Goal: Task Accomplishment & Management: Manage account settings

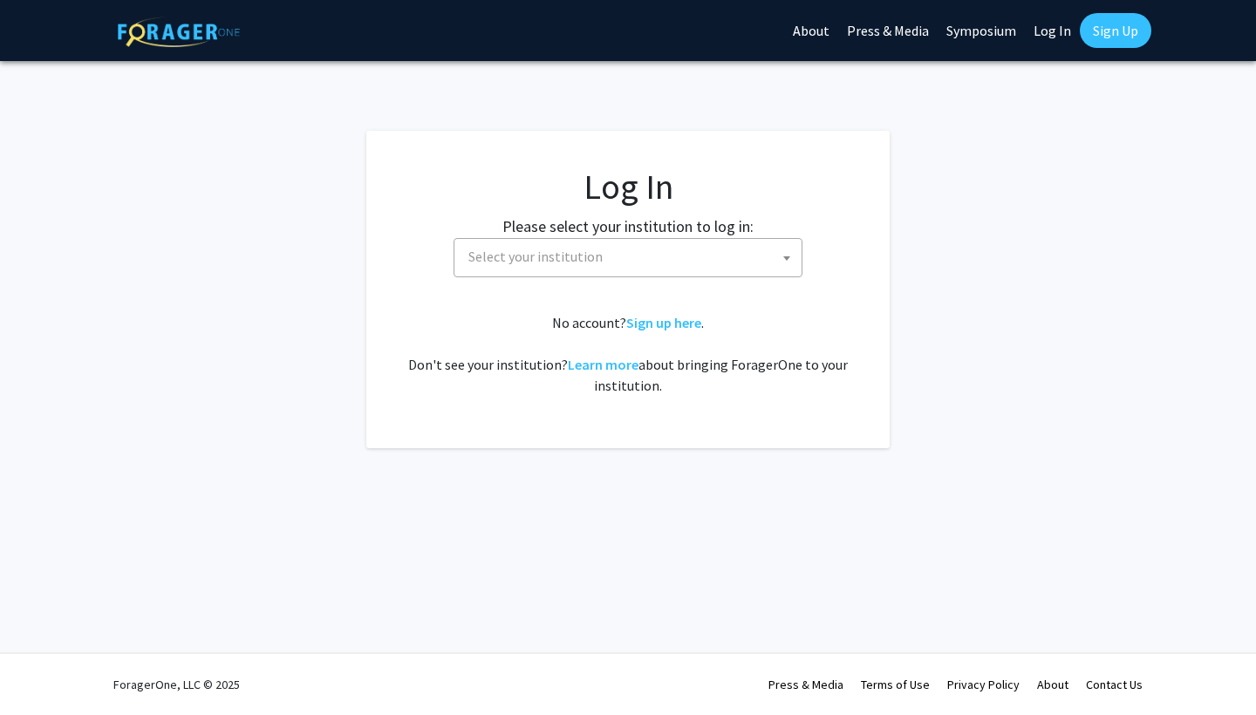
select select
click at [687, 223] on label "Please select your institution to log in:" at bounding box center [627, 227] width 251 height 24
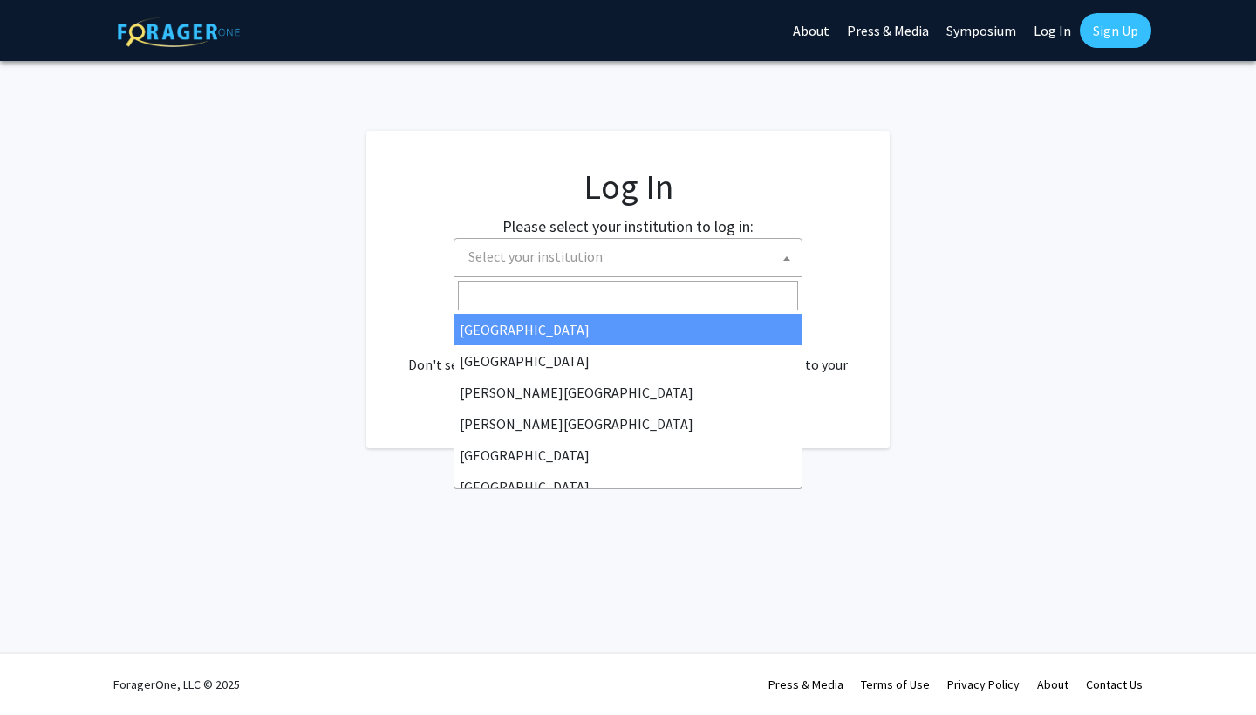
click at [684, 259] on span "Select your institution" at bounding box center [631, 257] width 340 height 36
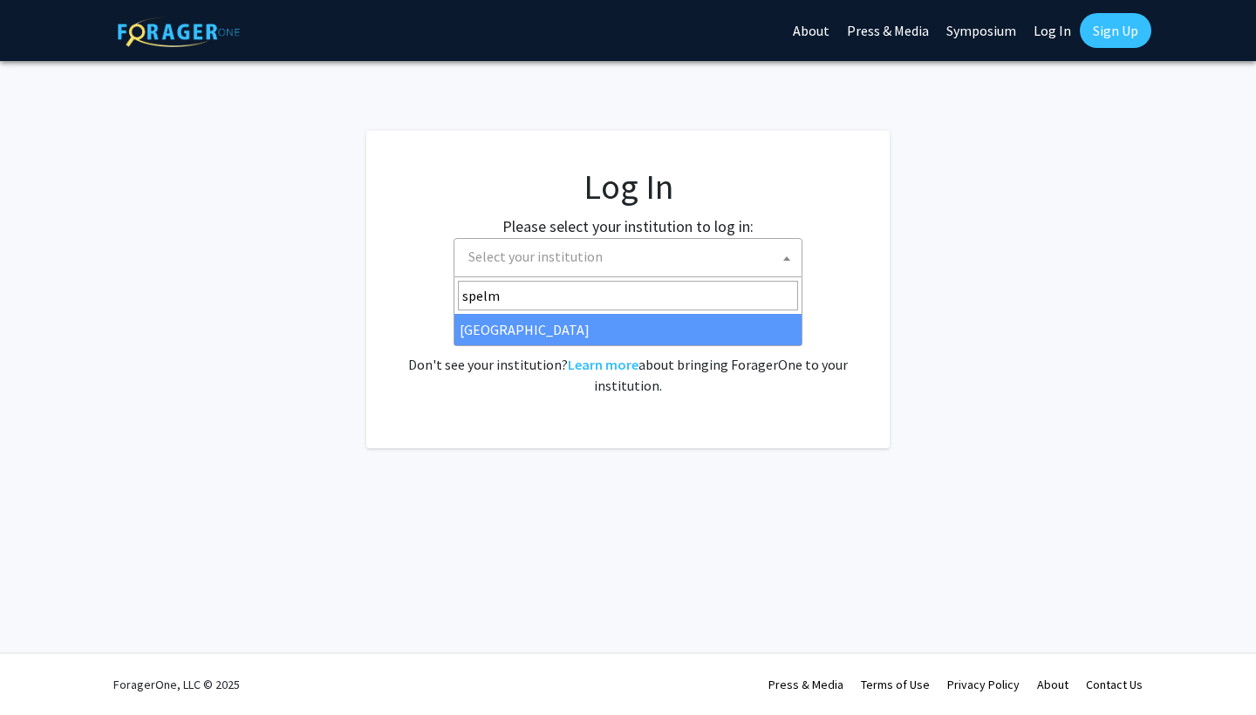
type input "spelma"
select select "4"
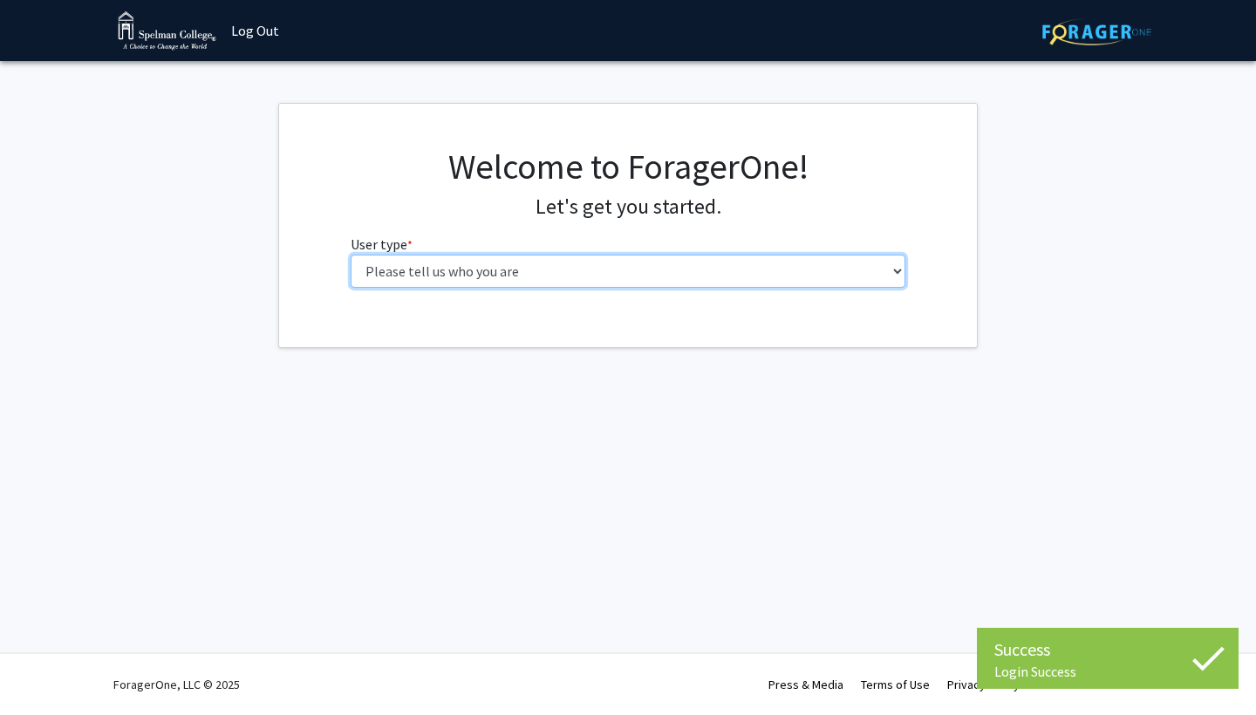
select select "1: undergrad"
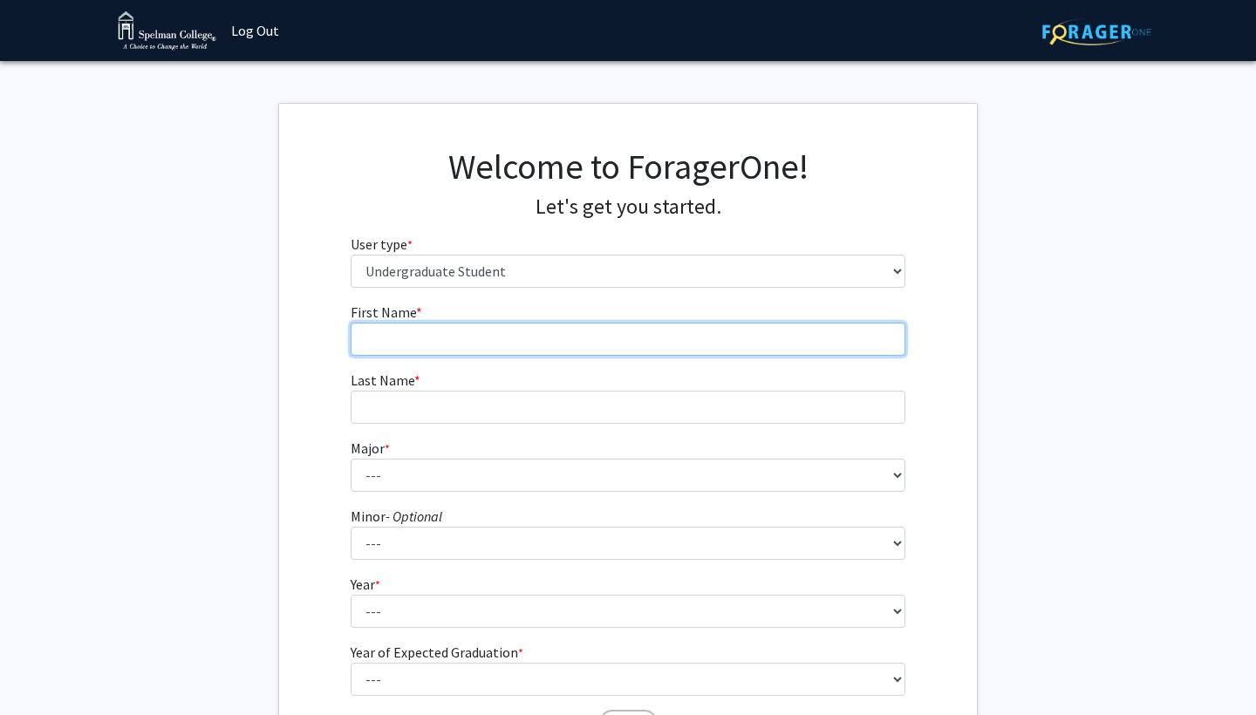
click at [645, 349] on input "First Name * required" at bounding box center [629, 339] width 556 height 33
type input "a"
type input "Taniyah"
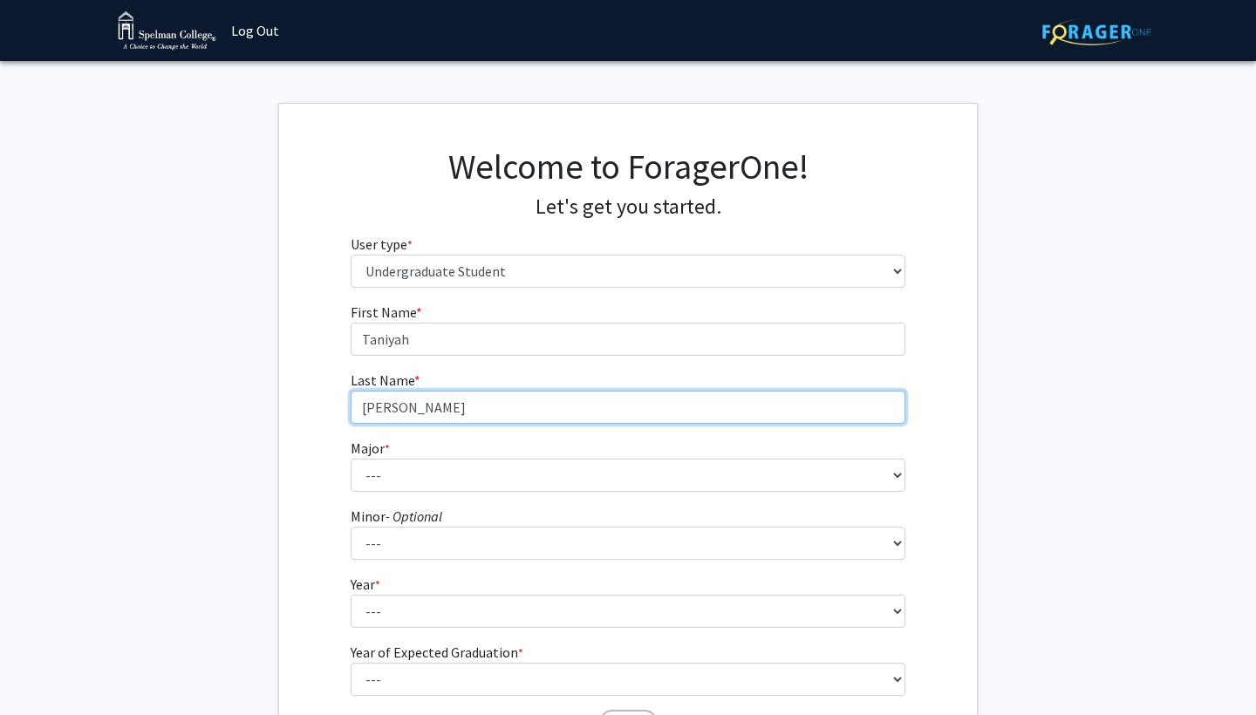
type input "Shaw"
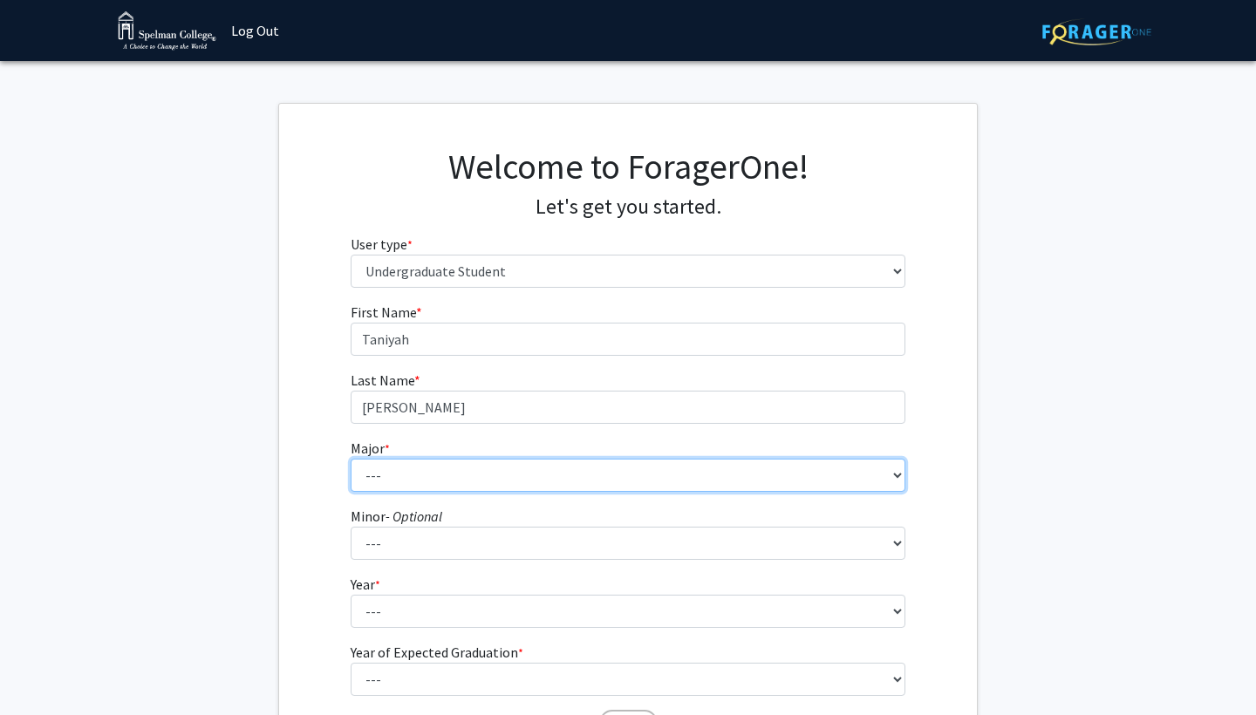
select select "29: 275"
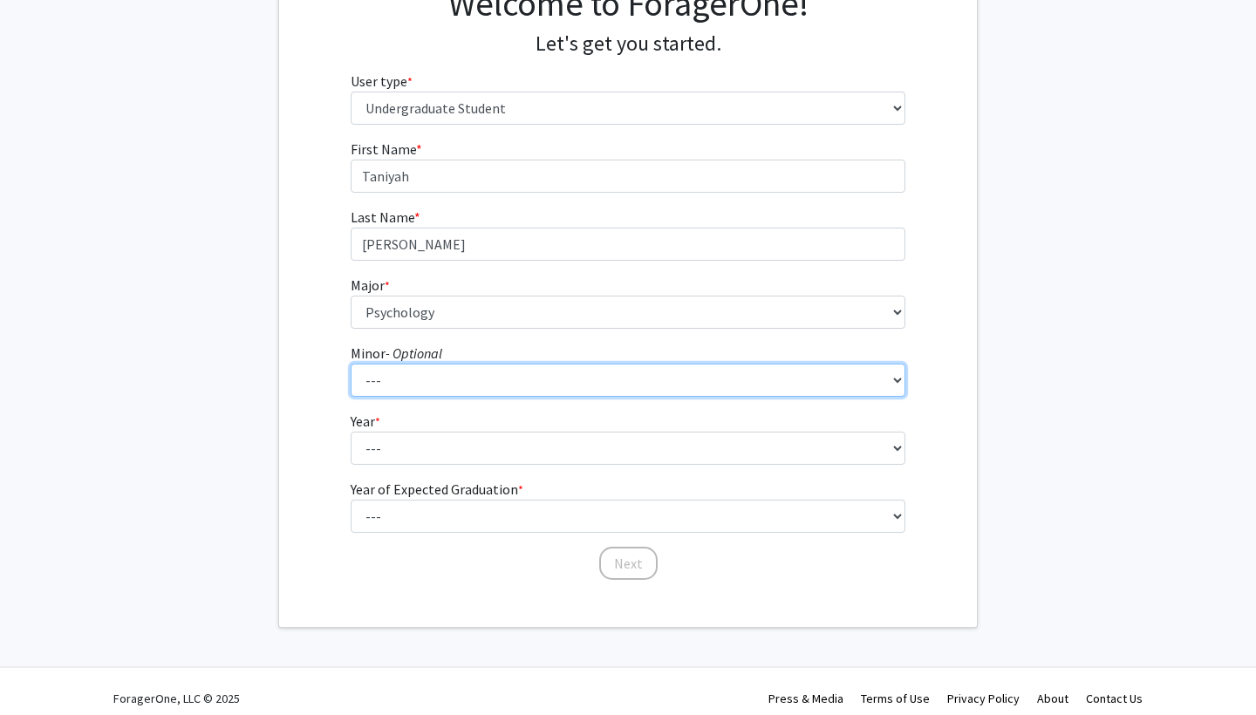
scroll to position [176, 0]
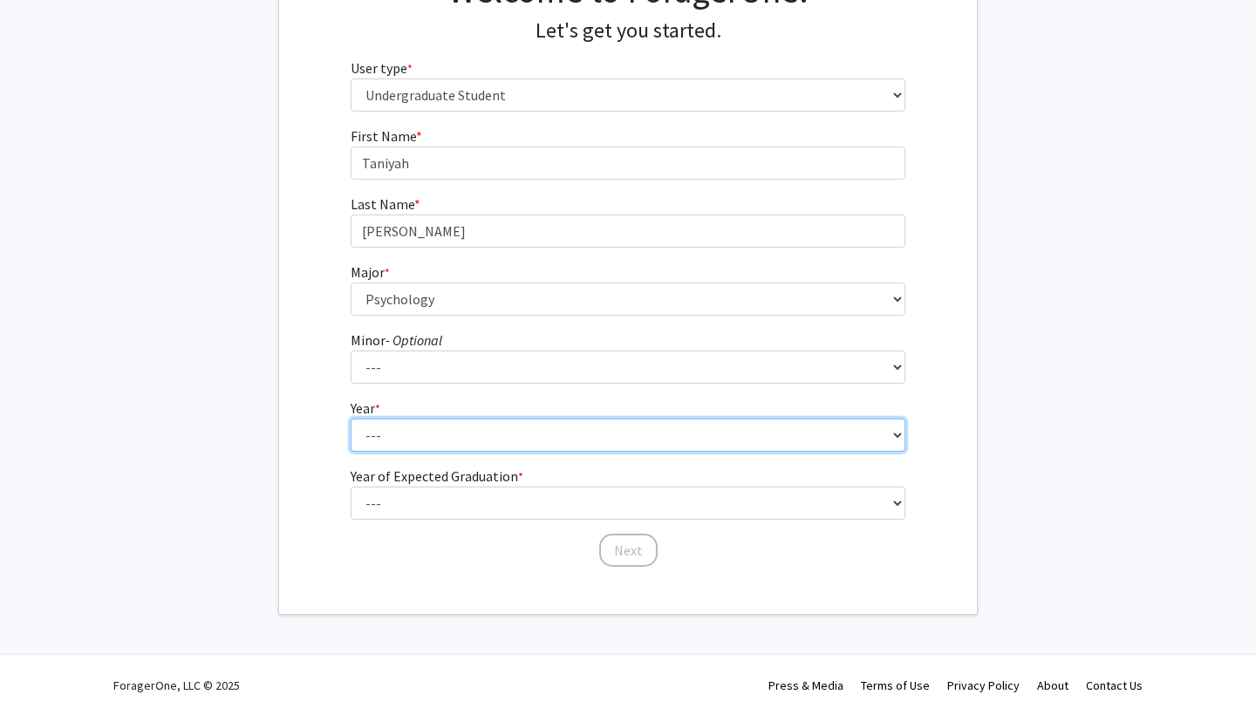
select select "4: senior"
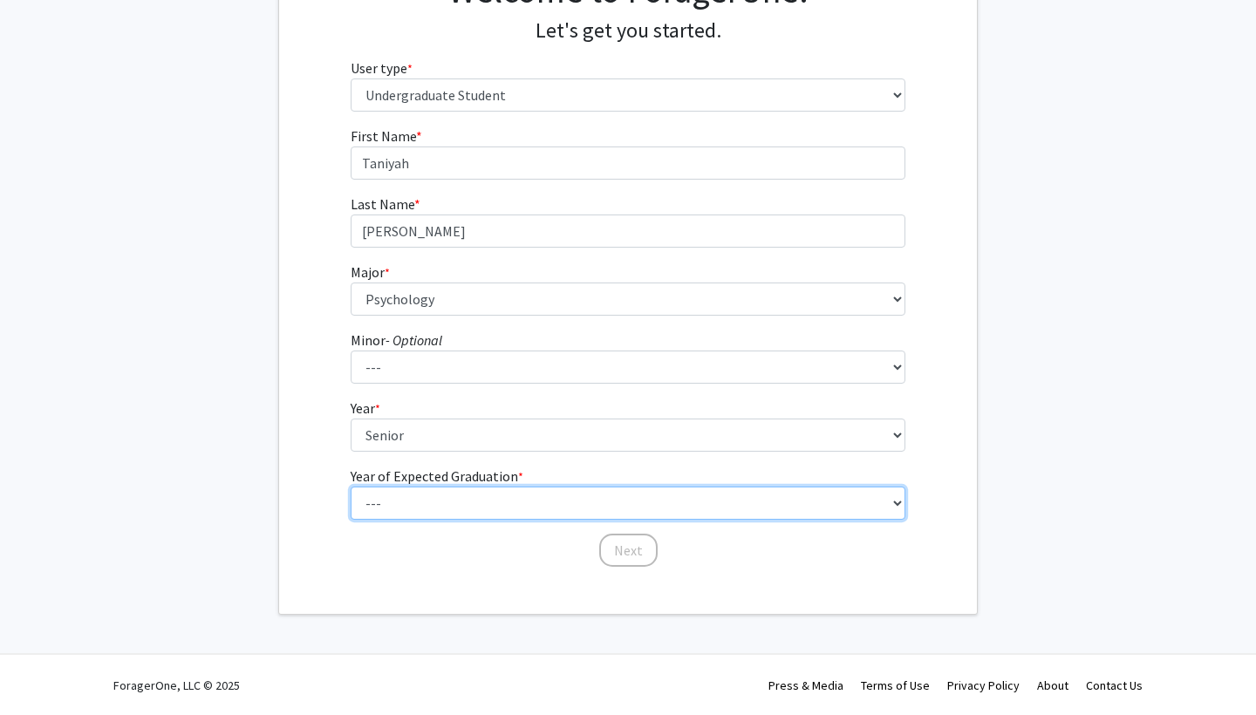
select select "2: 2026"
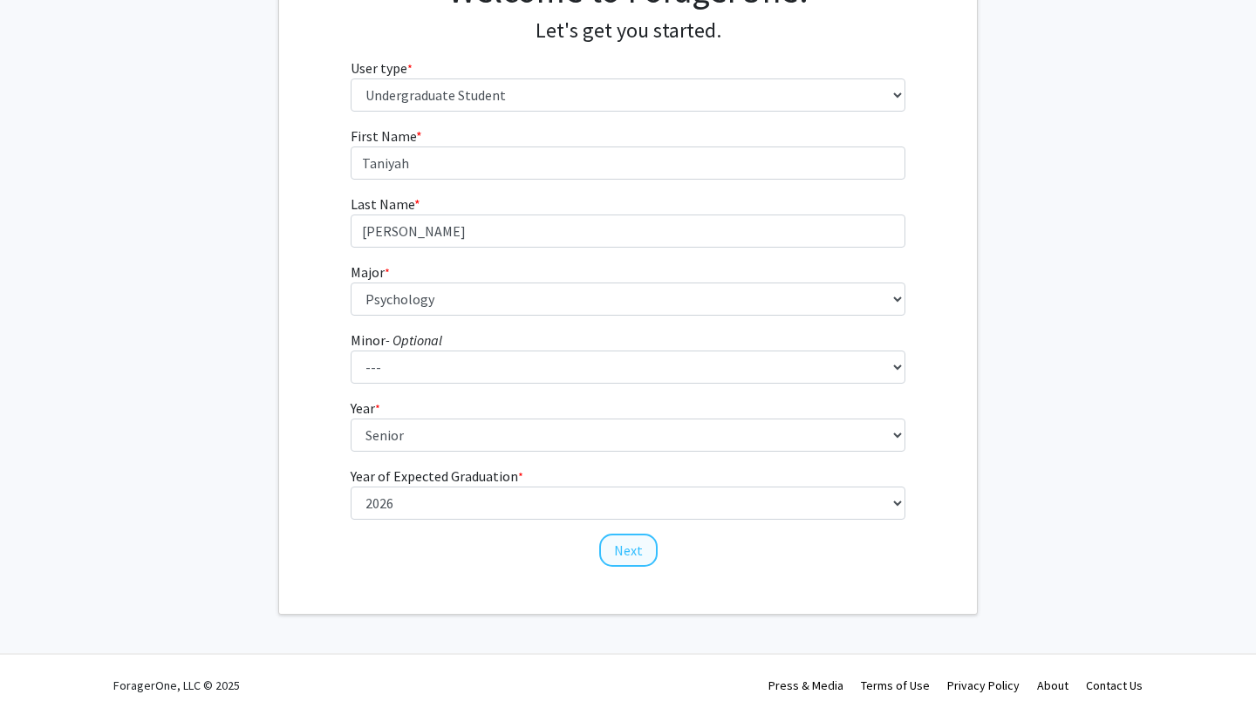
click at [627, 550] on button "Next" at bounding box center [628, 550] width 58 height 33
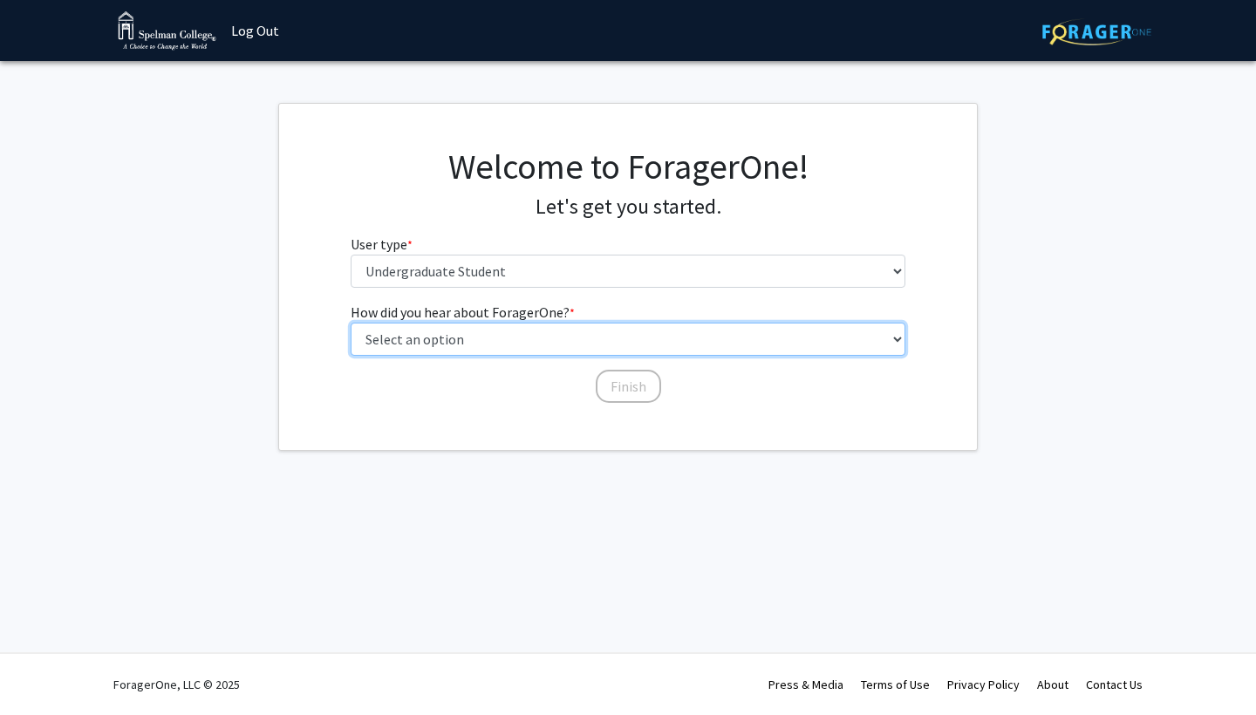
select select "2: faculty_recommendation"
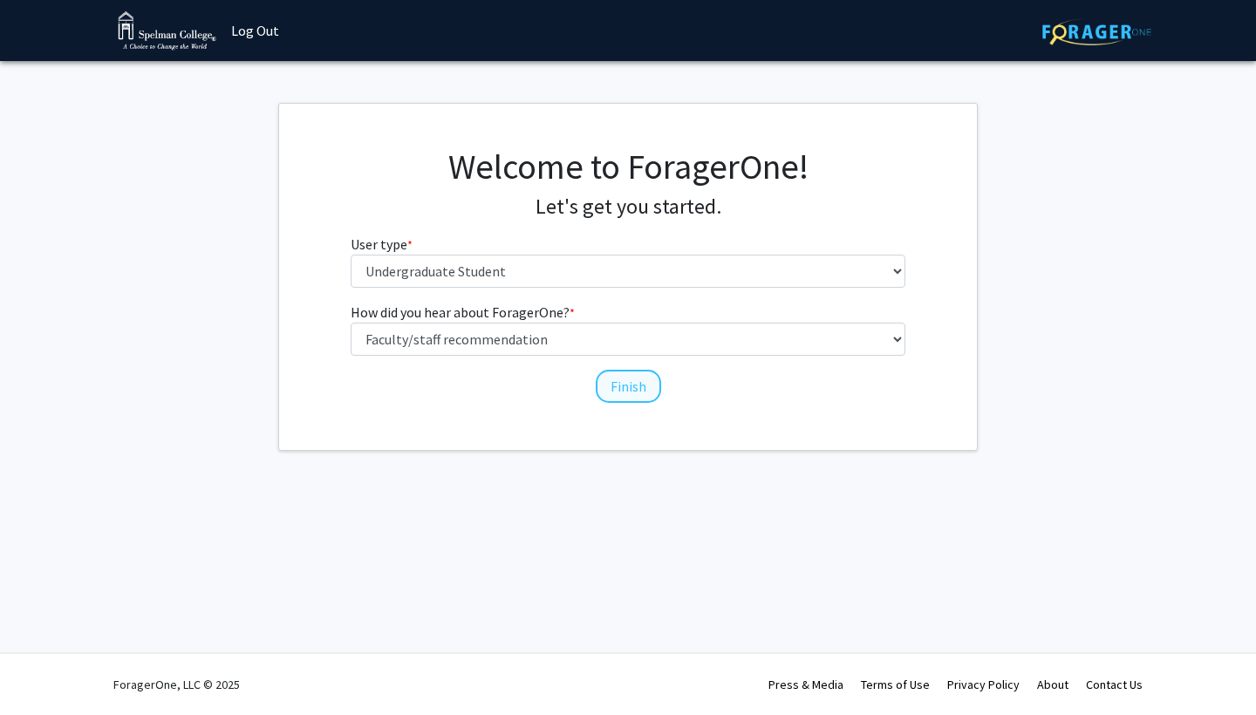
click at [632, 393] on button "Finish" at bounding box center [628, 386] width 65 height 33
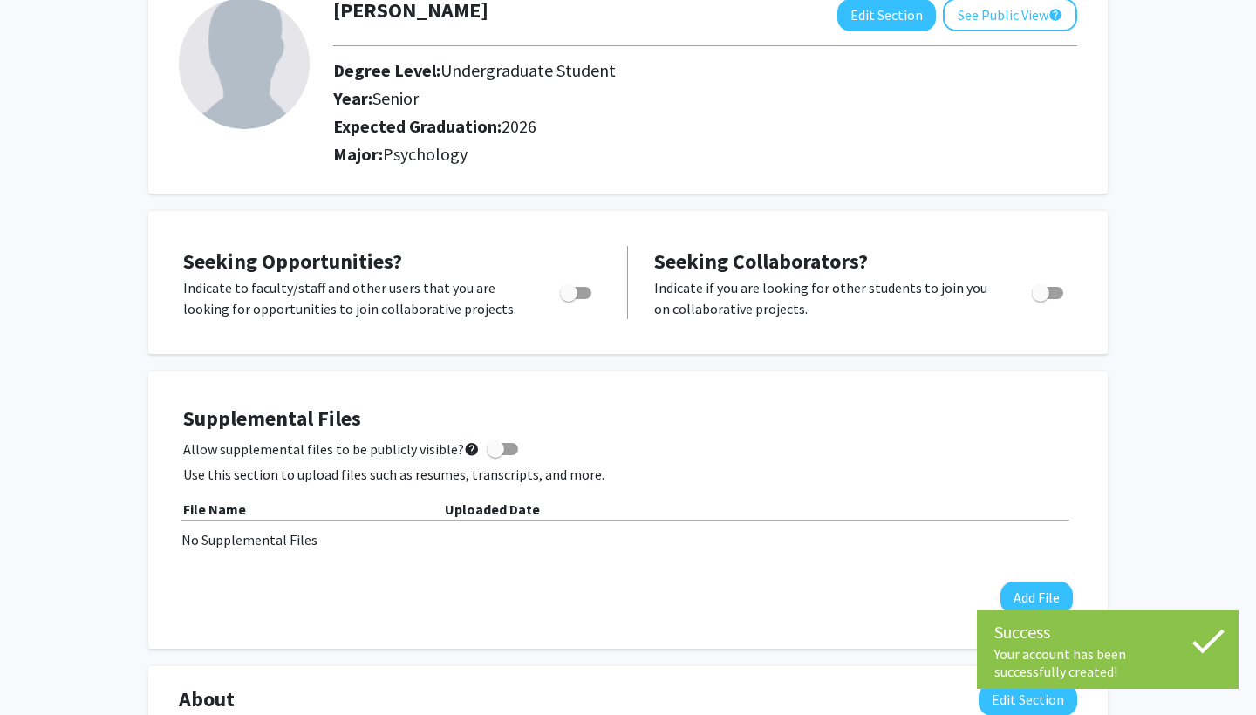
scroll to position [123, 0]
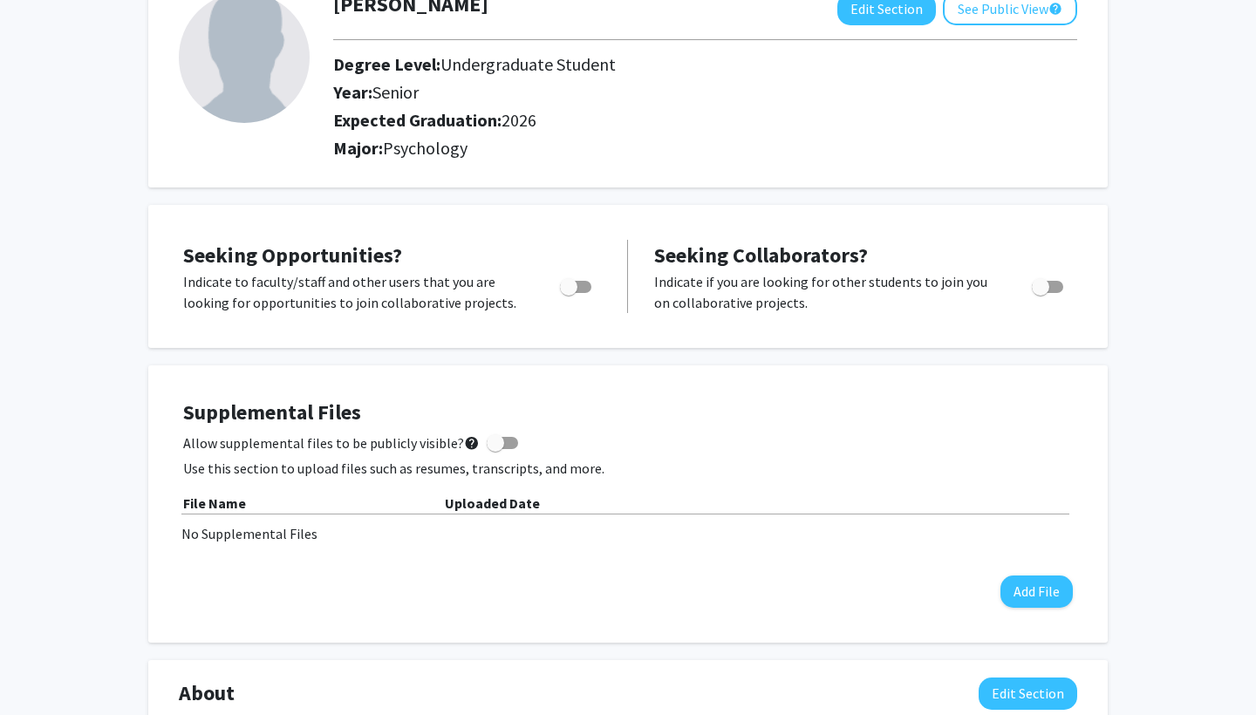
click at [584, 290] on span "Toggle" at bounding box center [575, 287] width 31 height 12
click at [569, 293] on input "Are you actively seeking opportunities?" at bounding box center [568, 293] width 1 height 1
checkbox input "true"
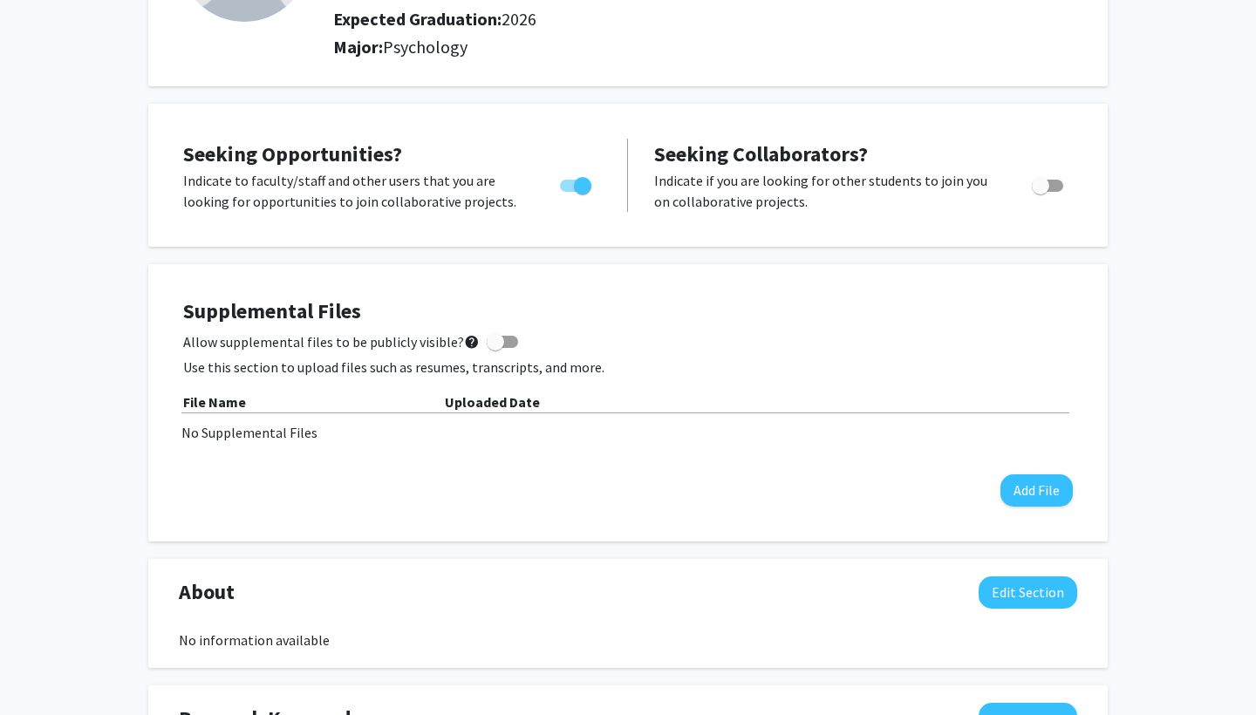
scroll to position [227, 0]
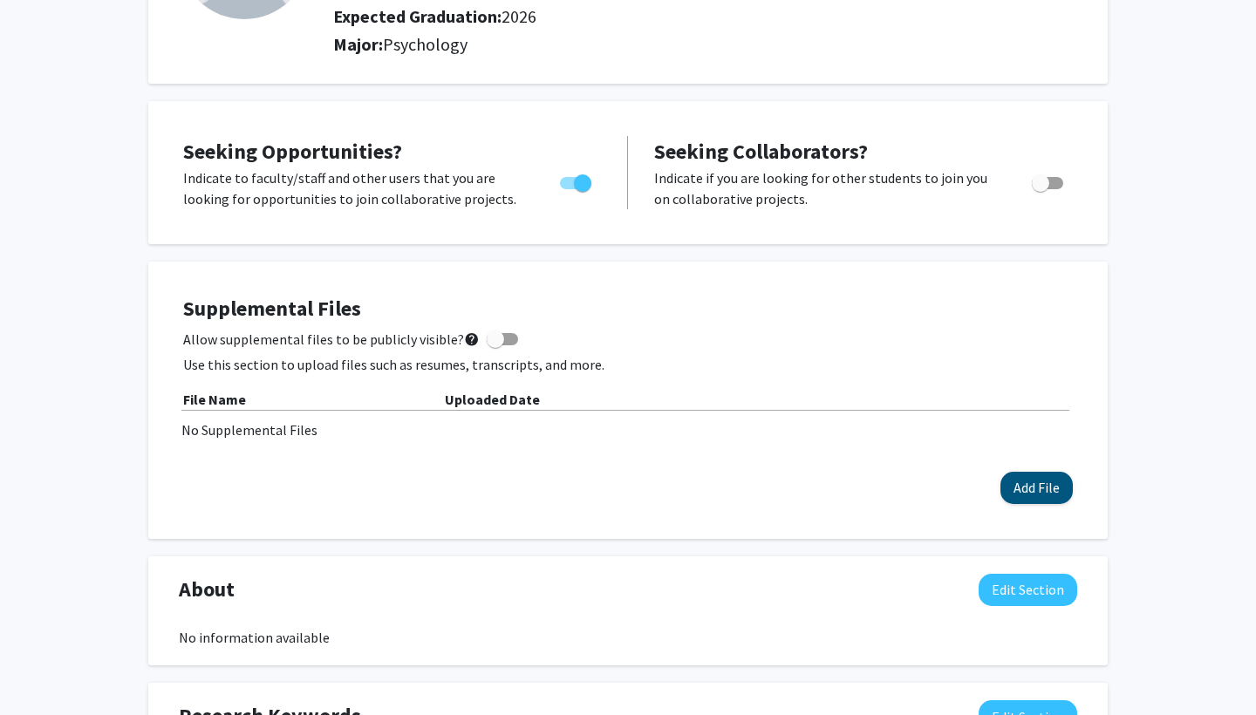
click at [1030, 489] on button "Add File" at bounding box center [1037, 488] width 72 height 32
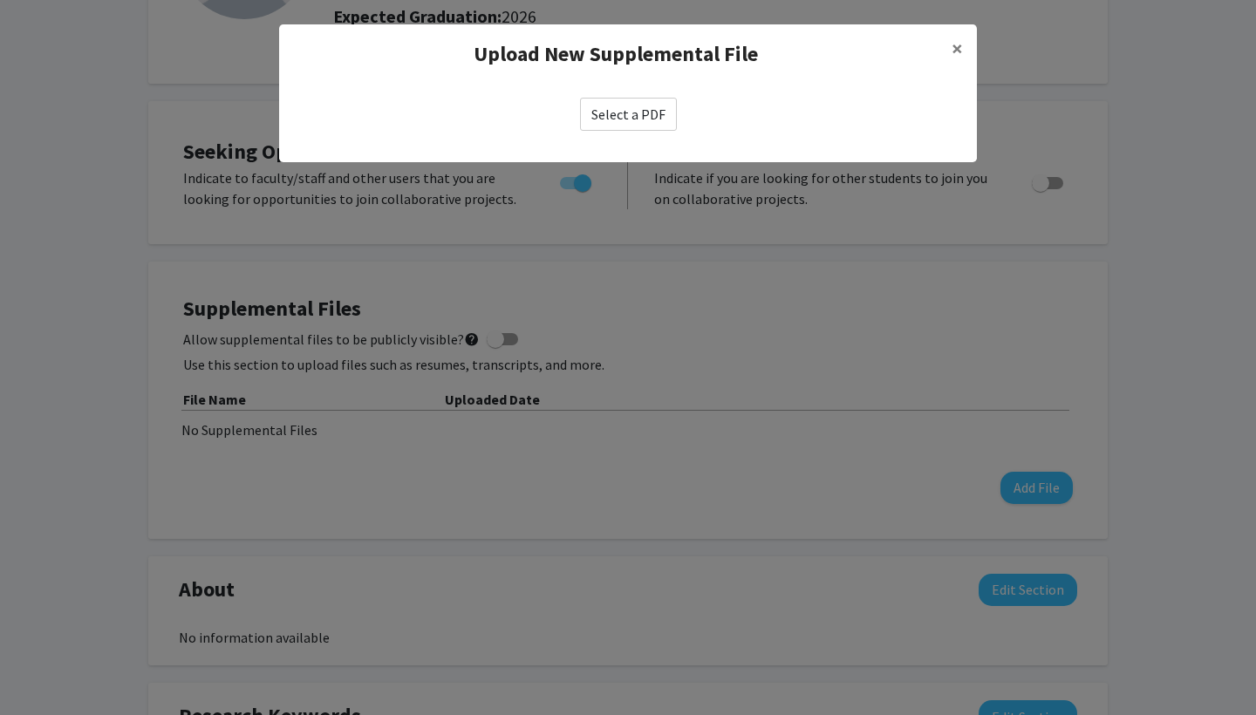
click at [642, 121] on label "Select a PDF" at bounding box center [628, 114] width 97 height 33
click at [0, 0] on input "Select a PDF" at bounding box center [0, 0] width 0 height 0
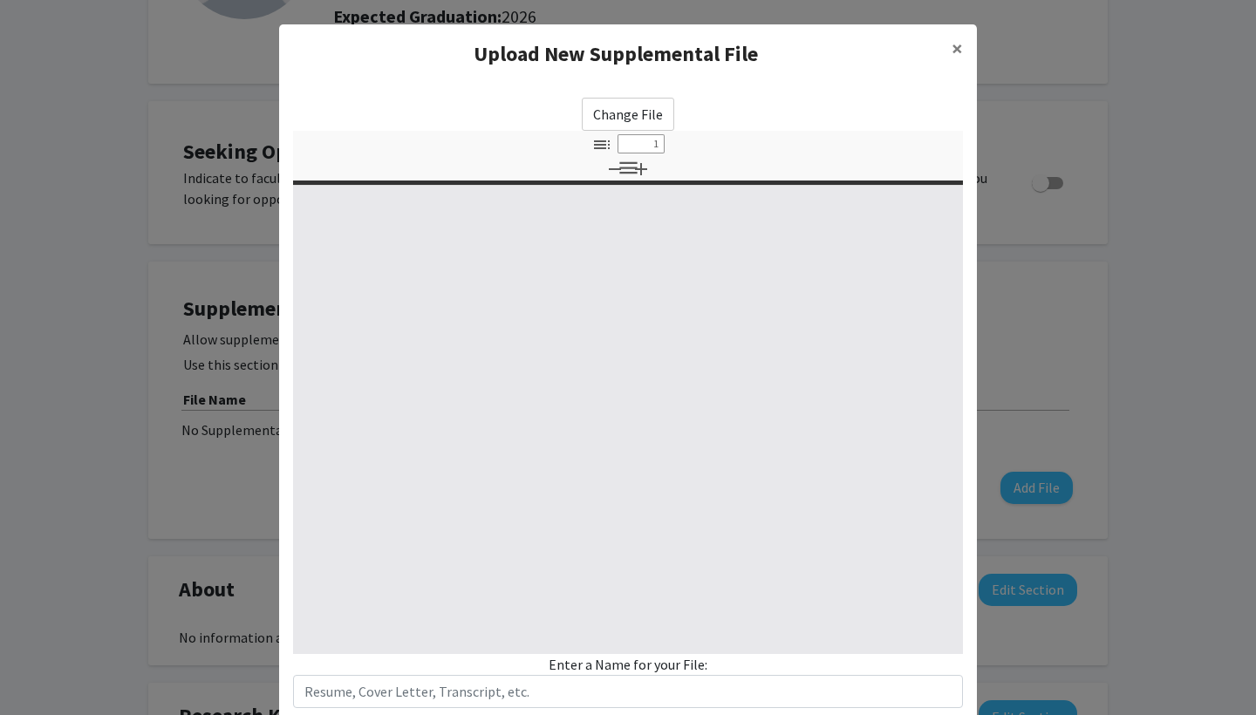
select select "custom"
type input "0"
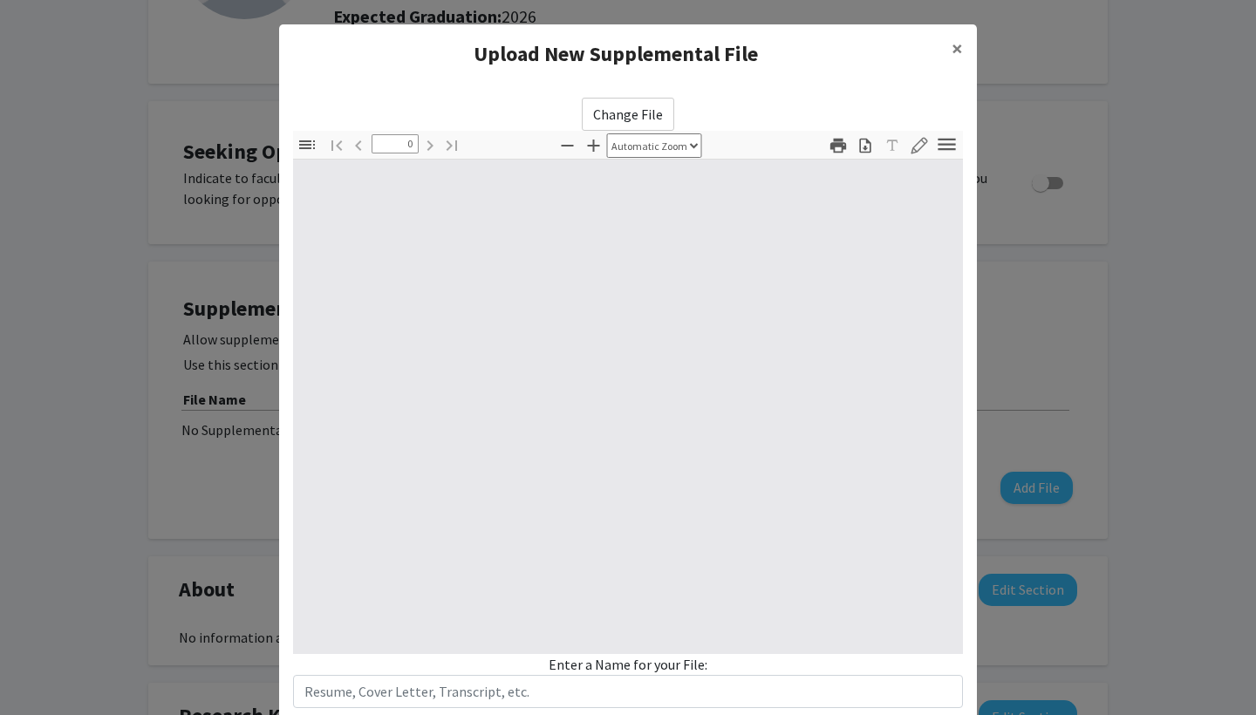
select select "custom"
type input "1"
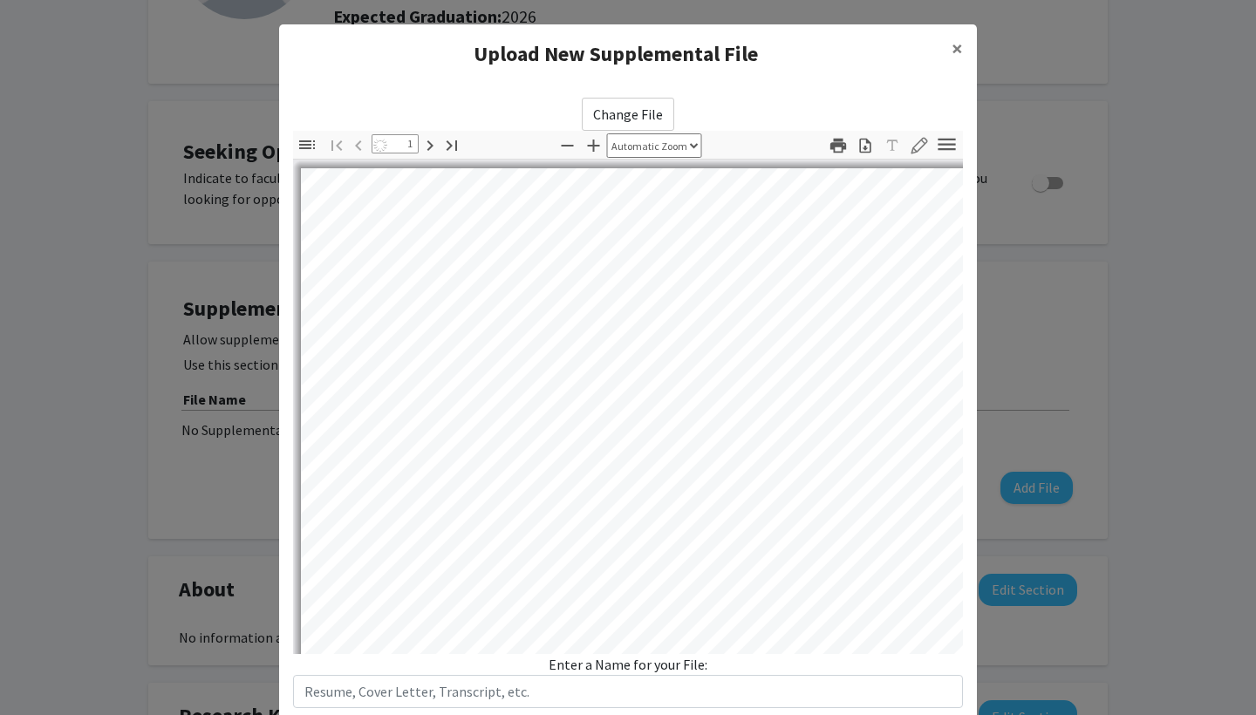
select select "auto"
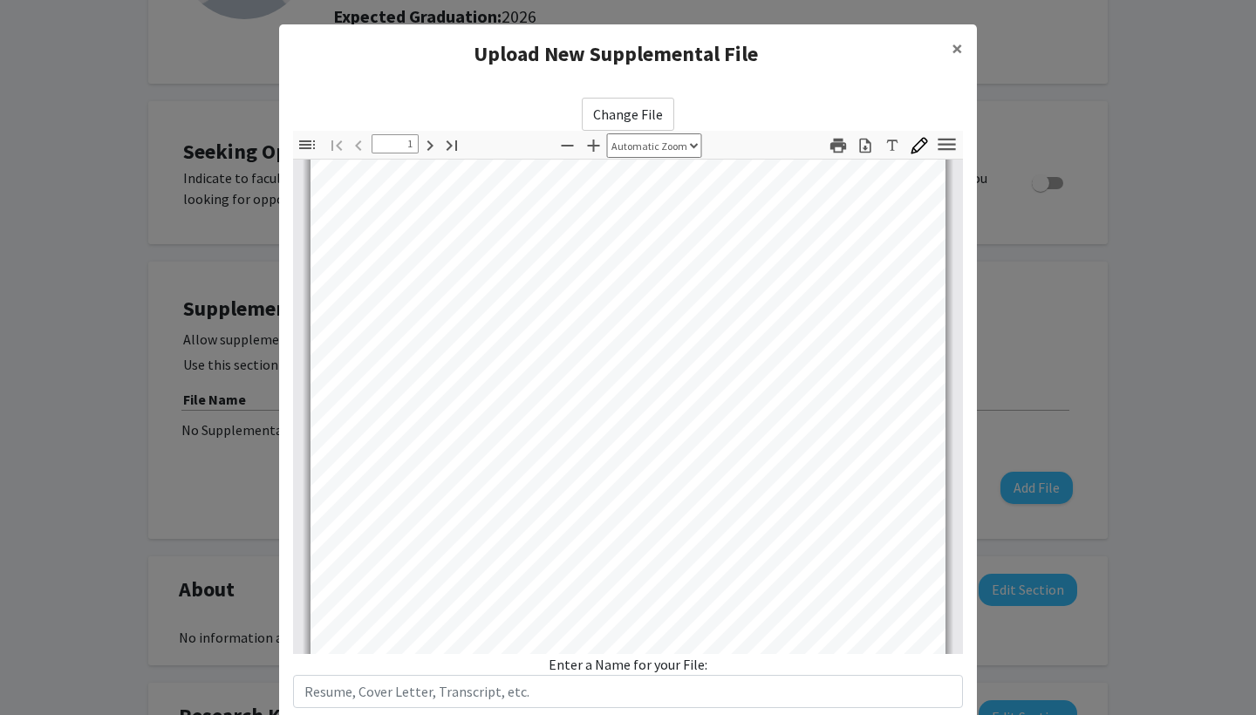
scroll to position [45, 0]
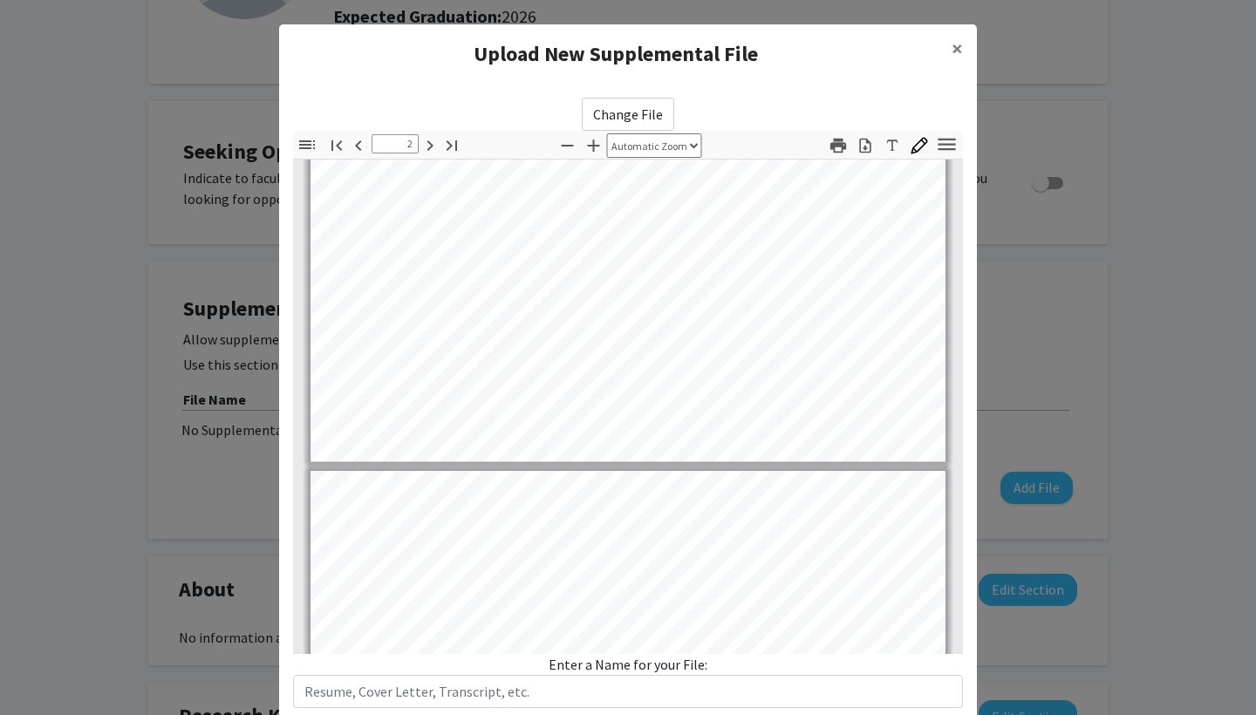
type input "3"
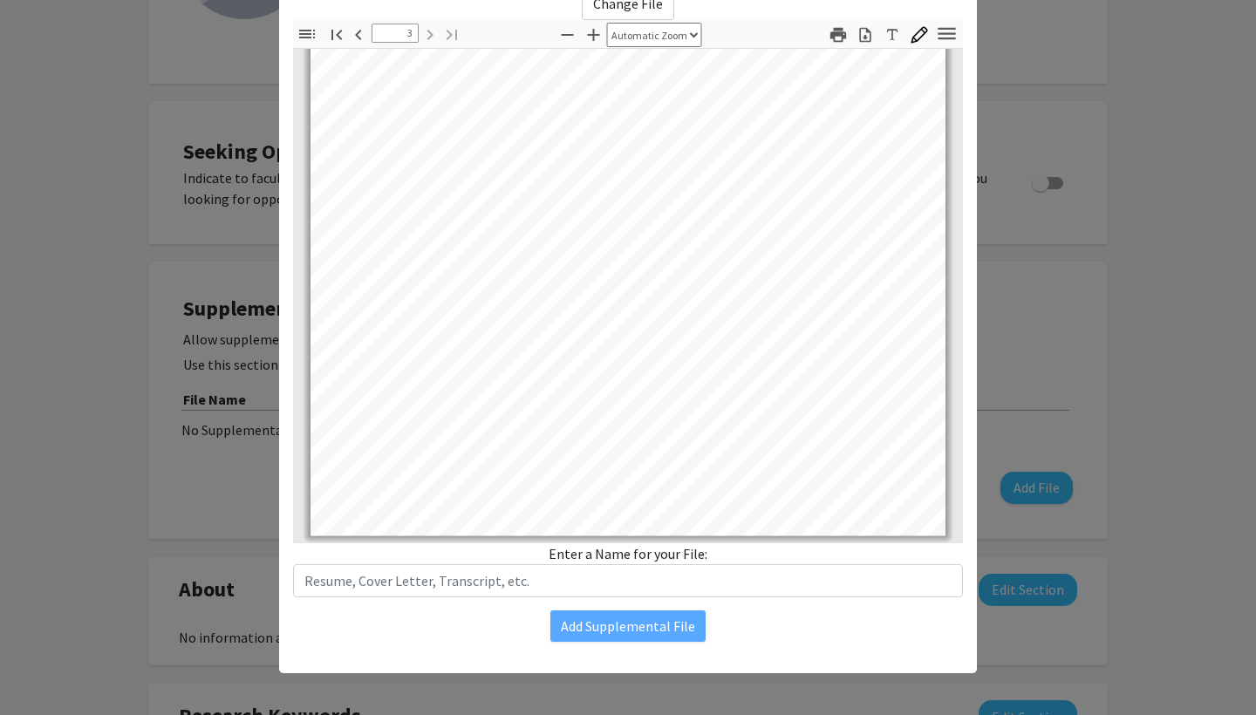
scroll to position [111, 0]
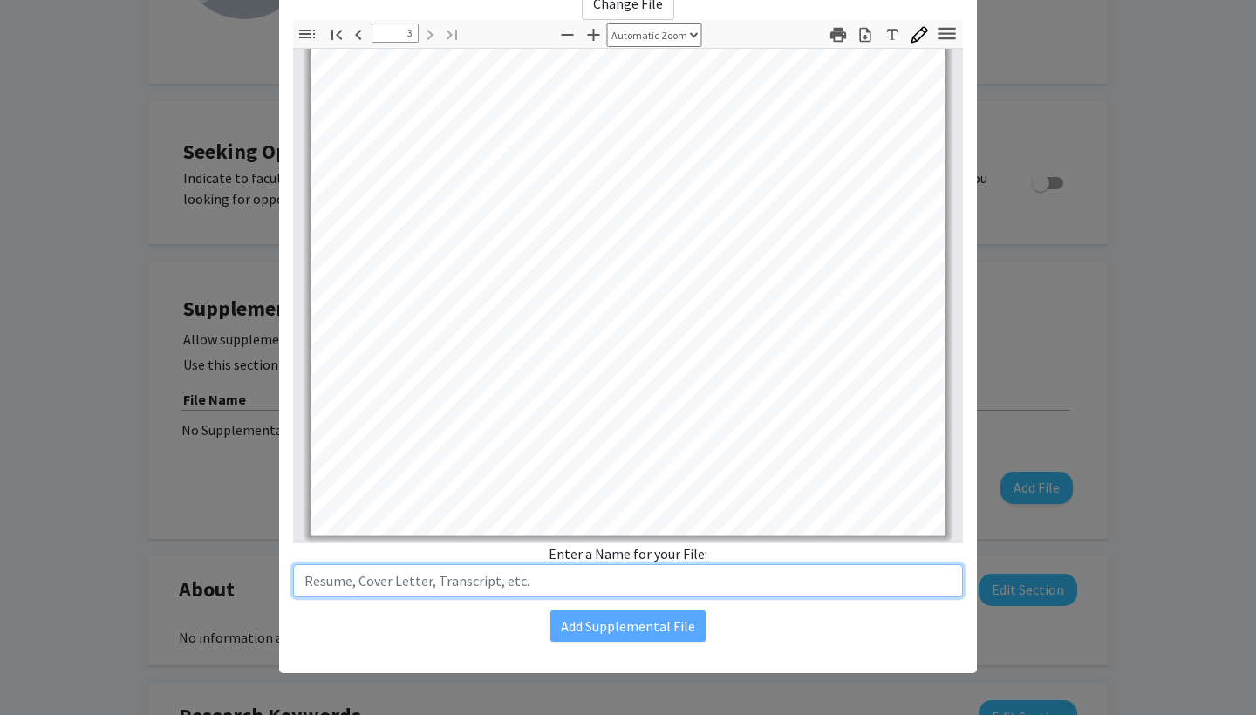
click at [640, 584] on input "text" at bounding box center [628, 580] width 670 height 33
type input "Transcript"
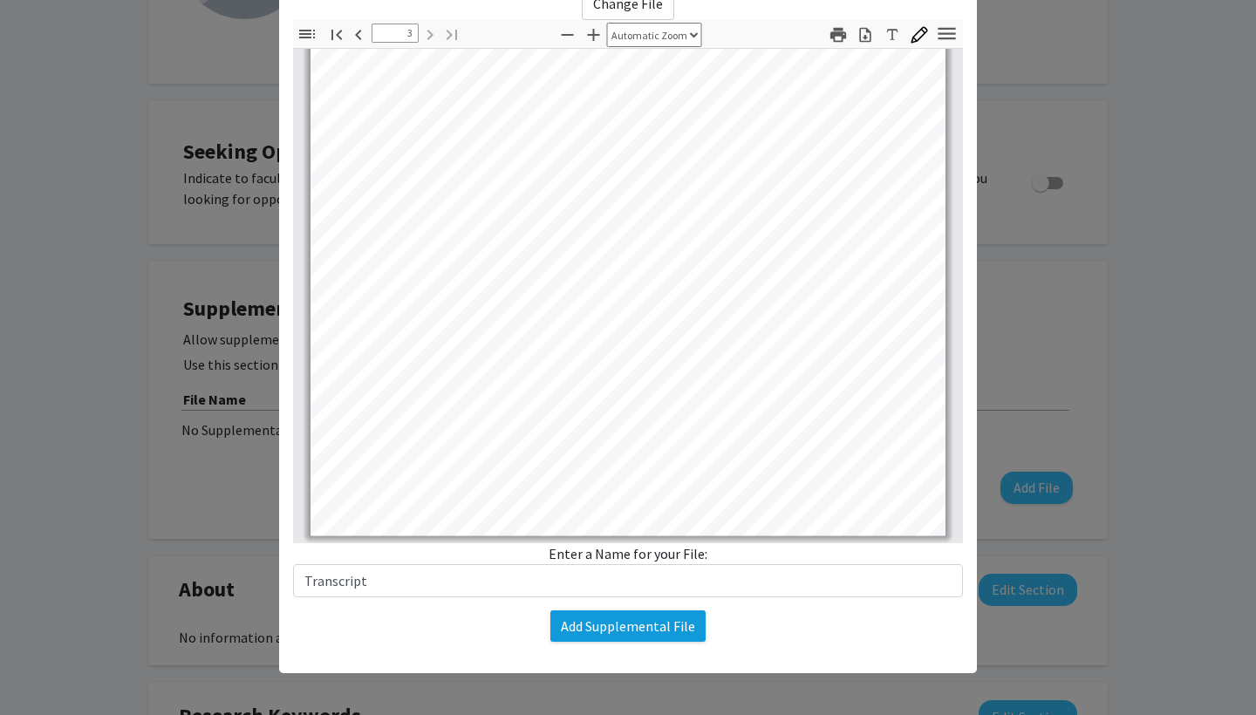
click at [622, 632] on button "Add Supplemental File" at bounding box center [627, 626] width 155 height 31
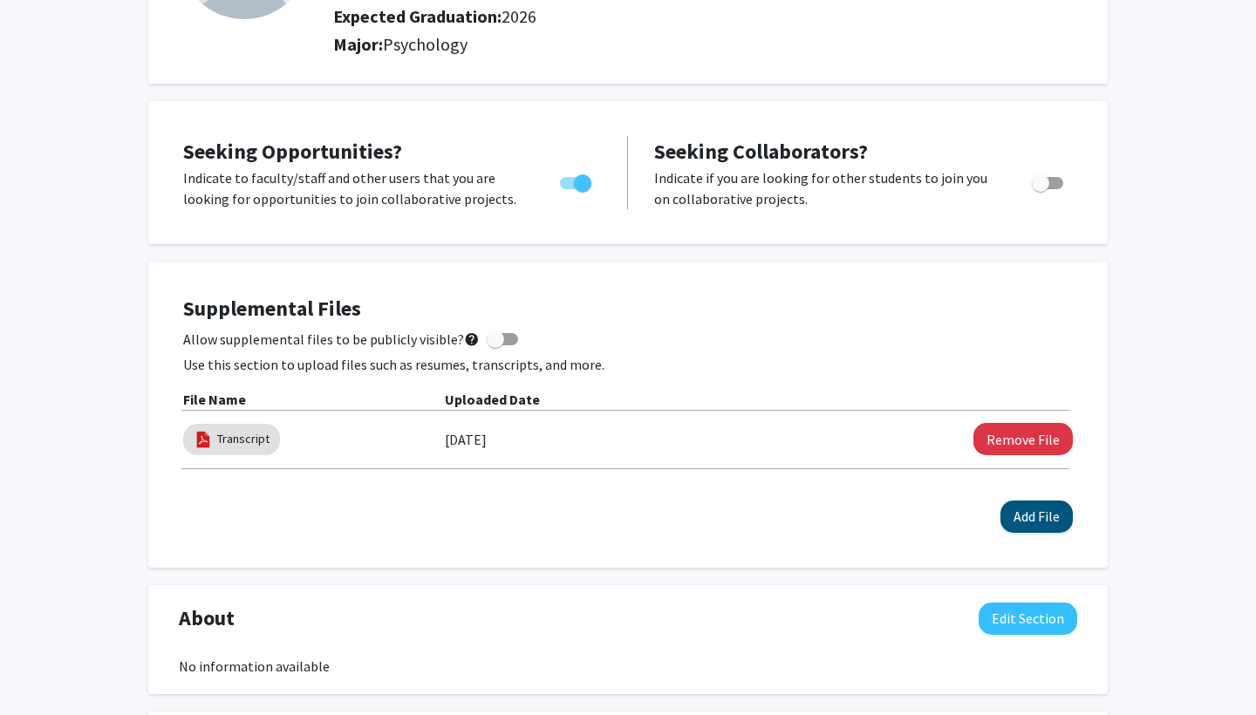
click at [1025, 519] on button "Add File" at bounding box center [1037, 517] width 72 height 32
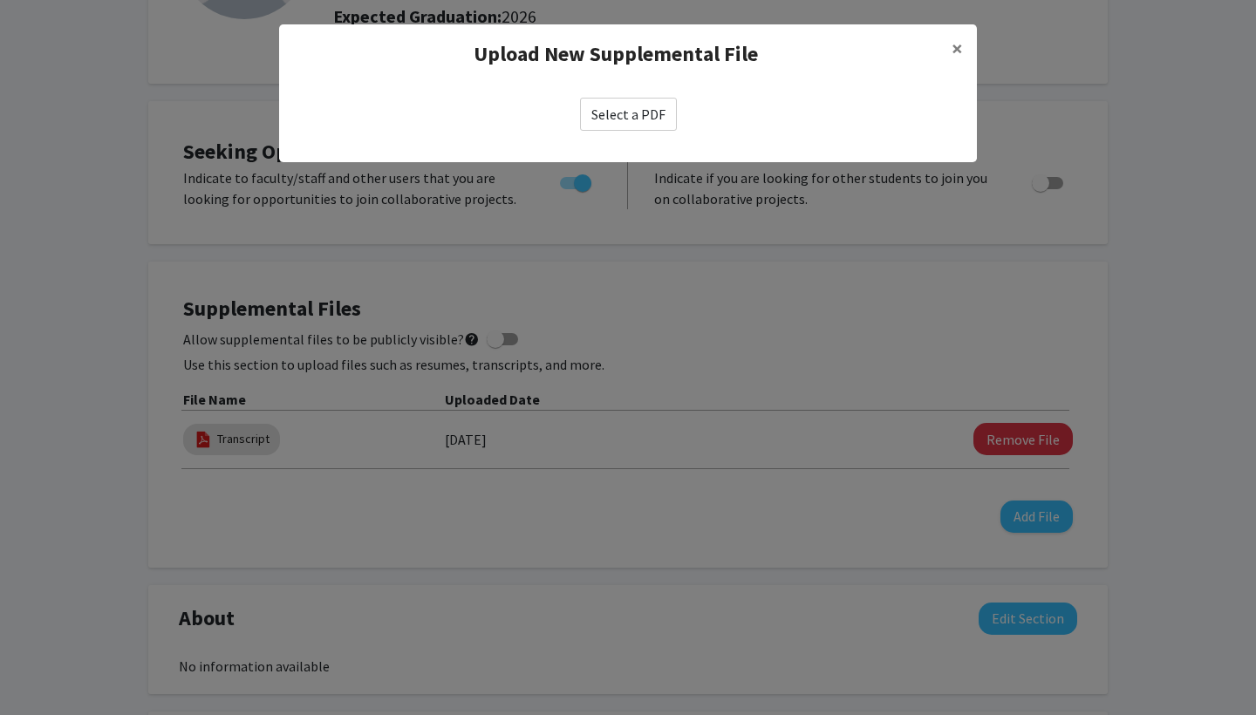
click at [651, 127] on label "Select a PDF" at bounding box center [628, 114] width 97 height 33
click at [0, 0] on input "Select a PDF" at bounding box center [0, 0] width 0 height 0
click at [611, 113] on label "Select a PDF" at bounding box center [628, 114] width 97 height 33
click at [0, 0] on input "Select a PDF" at bounding box center [0, 0] width 0 height 0
select select "custom"
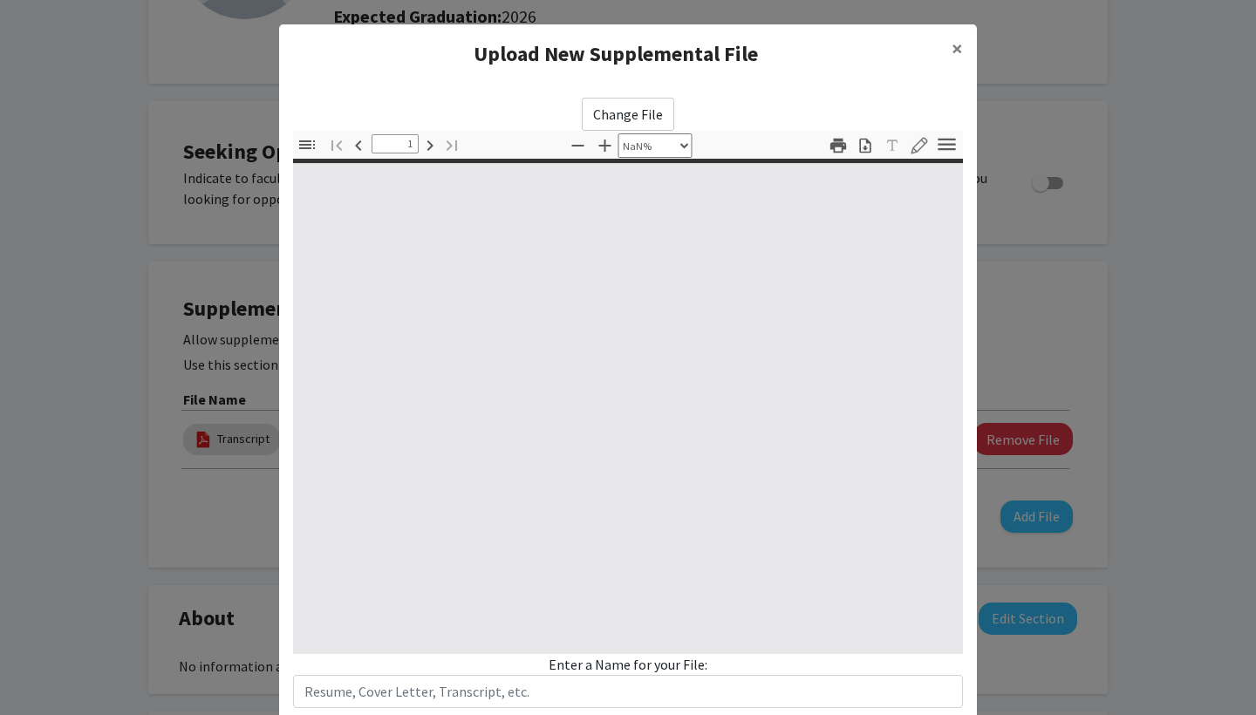
type input "0"
select select "auto"
type input "1"
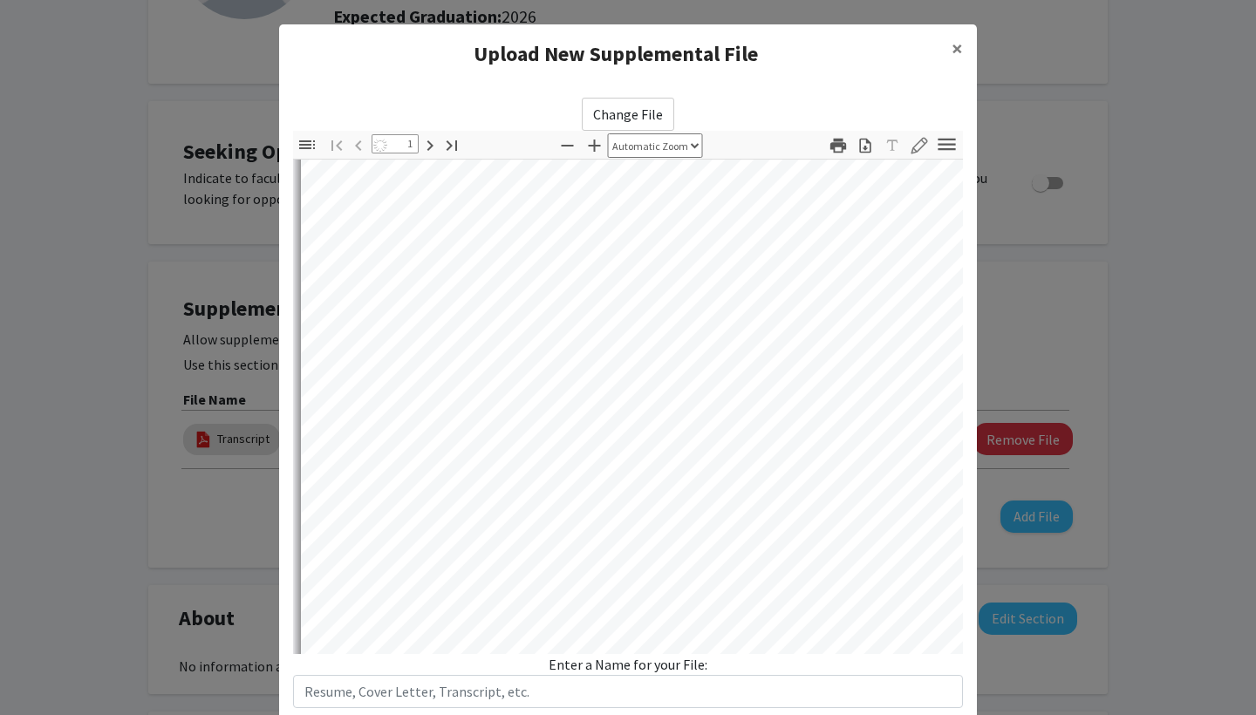
select select "auto"
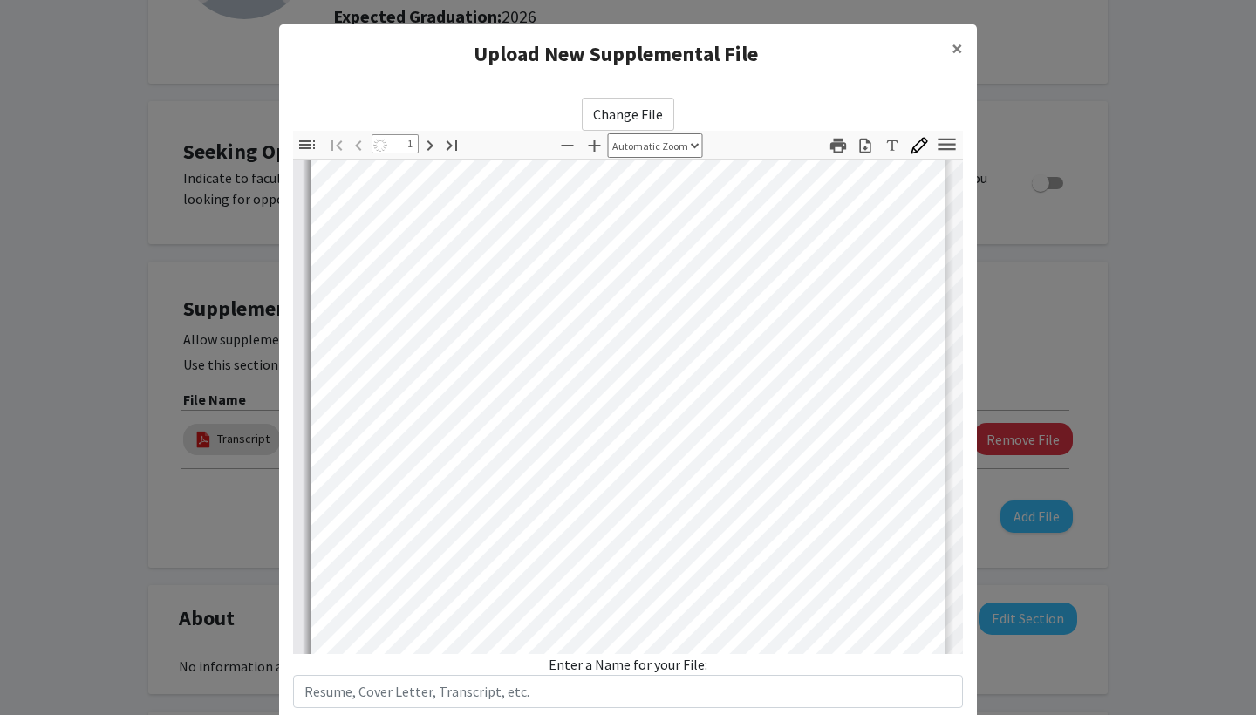
scroll to position [66, 0]
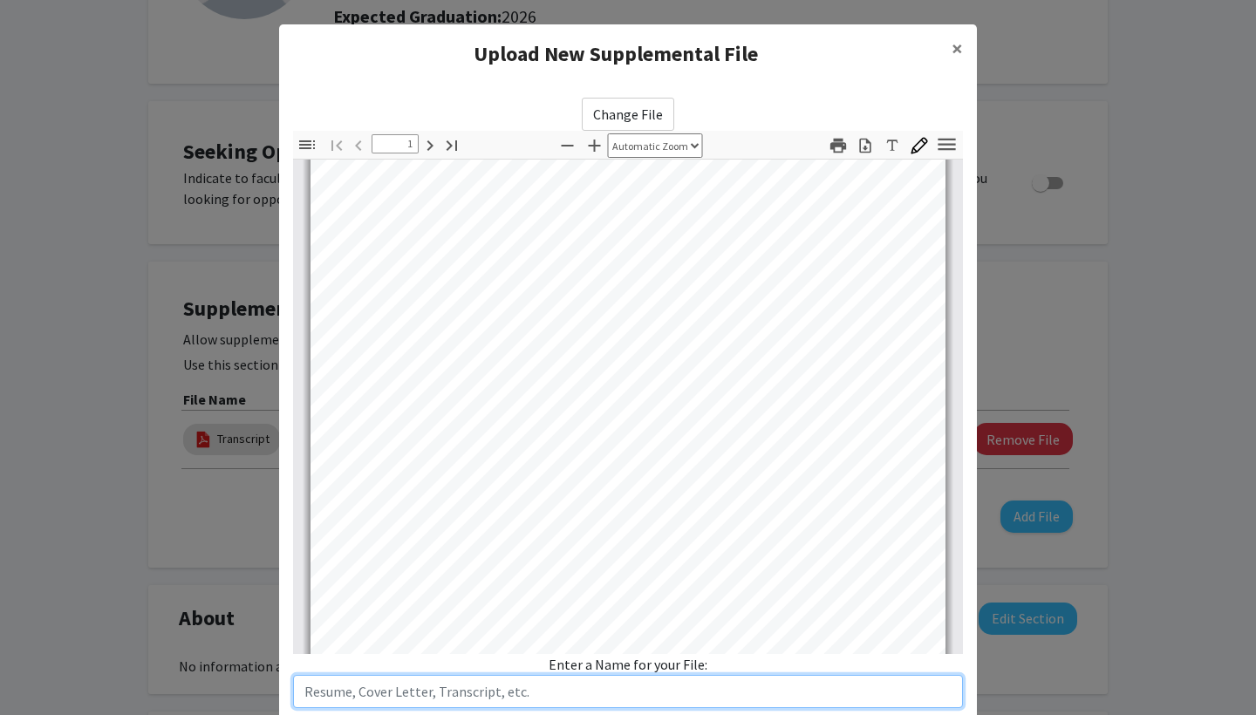
click at [435, 699] on input "text" at bounding box center [628, 691] width 670 height 33
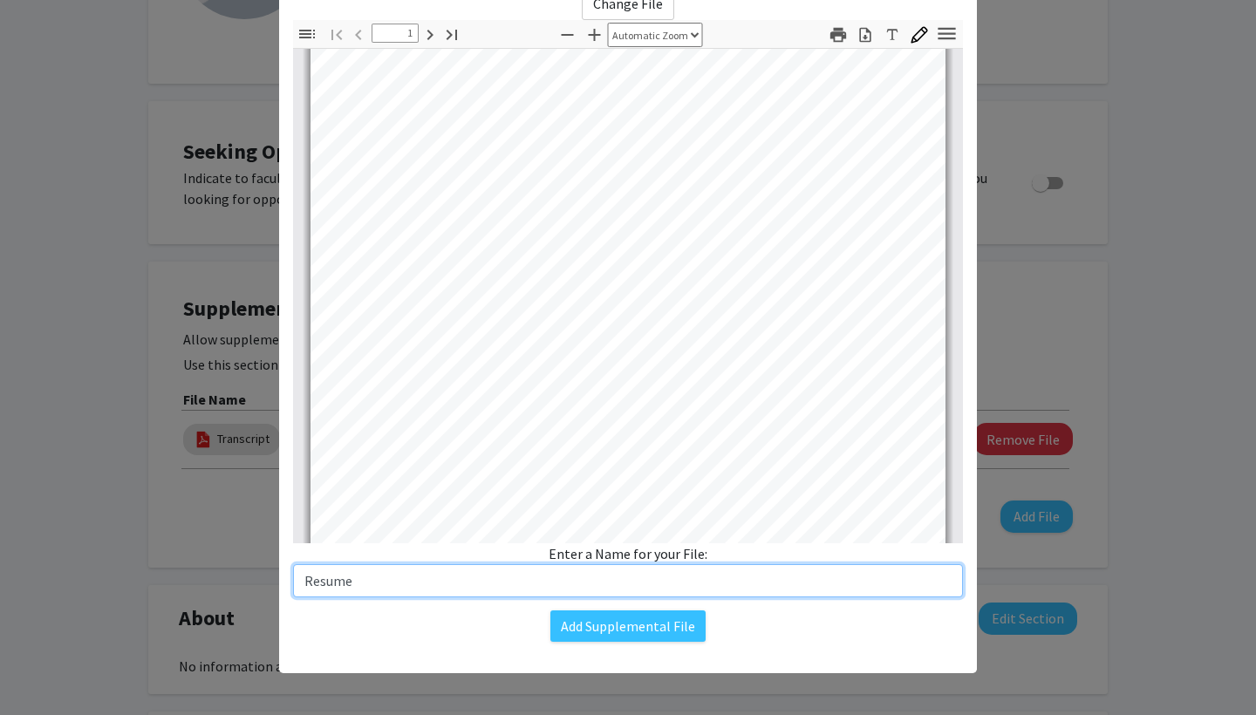
scroll to position [111, 0]
type input "Resume"
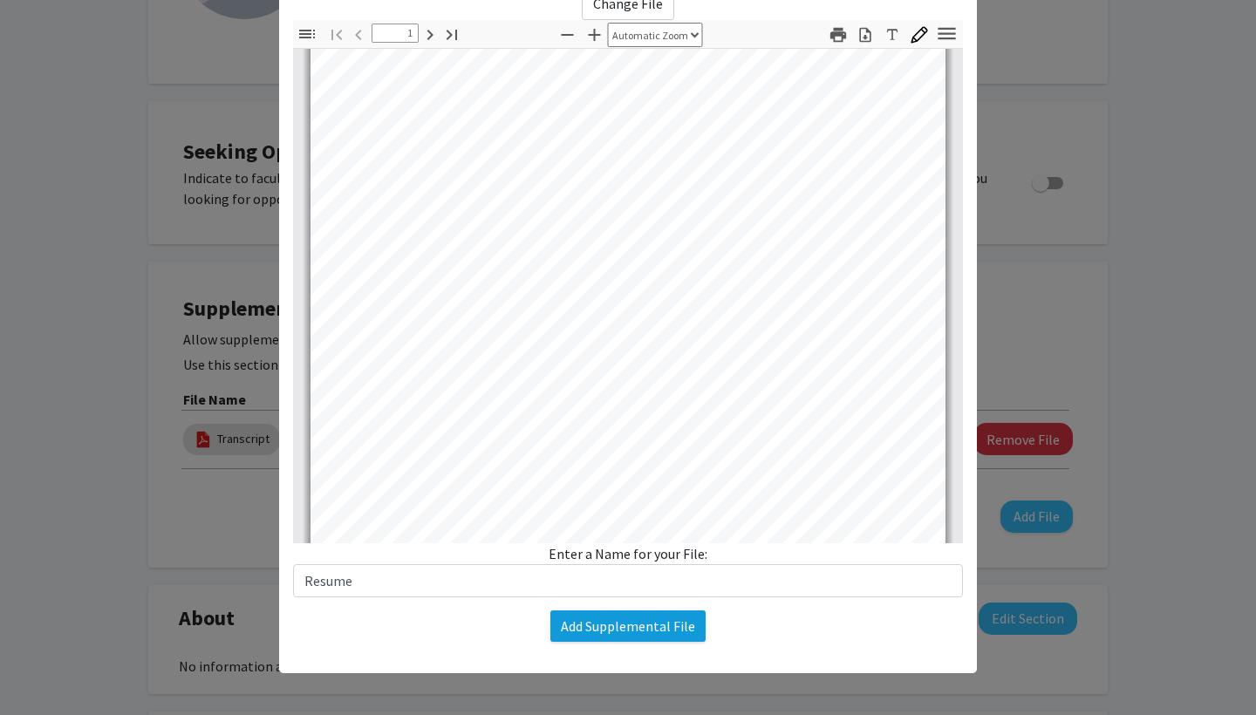
click at [649, 633] on button "Add Supplemental File" at bounding box center [627, 626] width 155 height 31
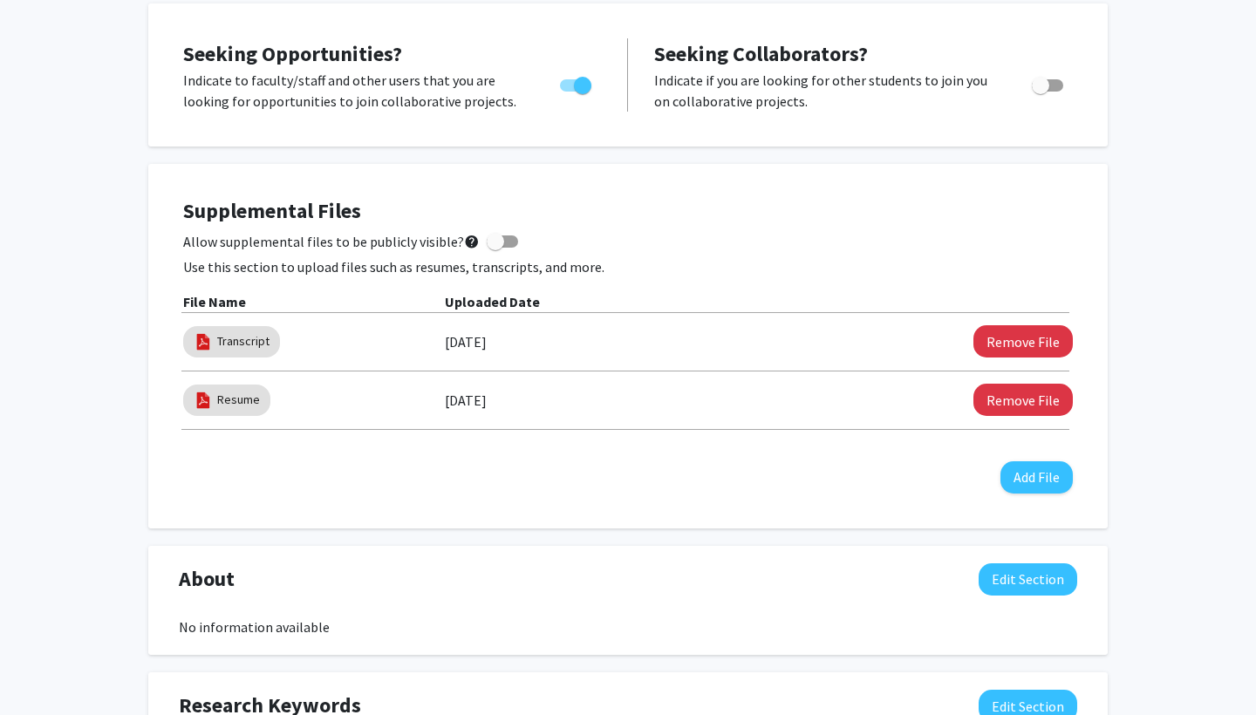
scroll to position [333, 0]
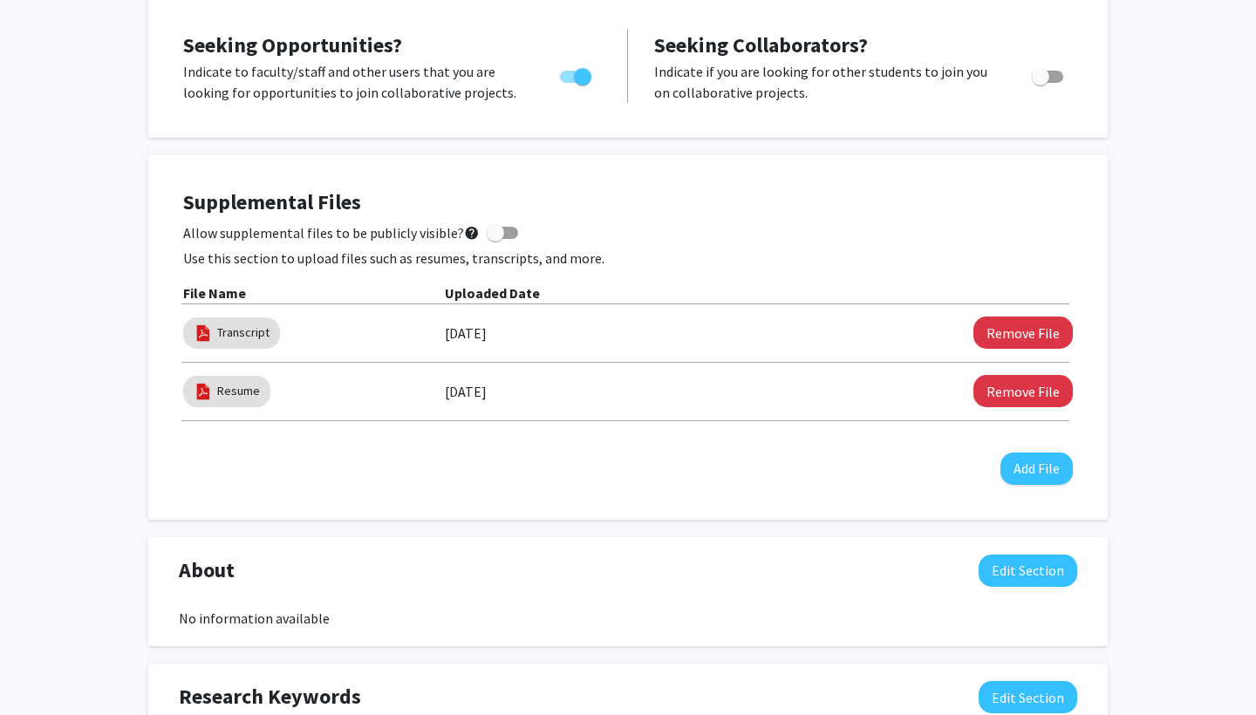
click at [502, 229] on span at bounding box center [502, 233] width 31 height 12
click at [496, 239] on input "Allow supplemental files to be publicly visible? help" at bounding box center [495, 239] width 1 height 1
checkbox input "true"
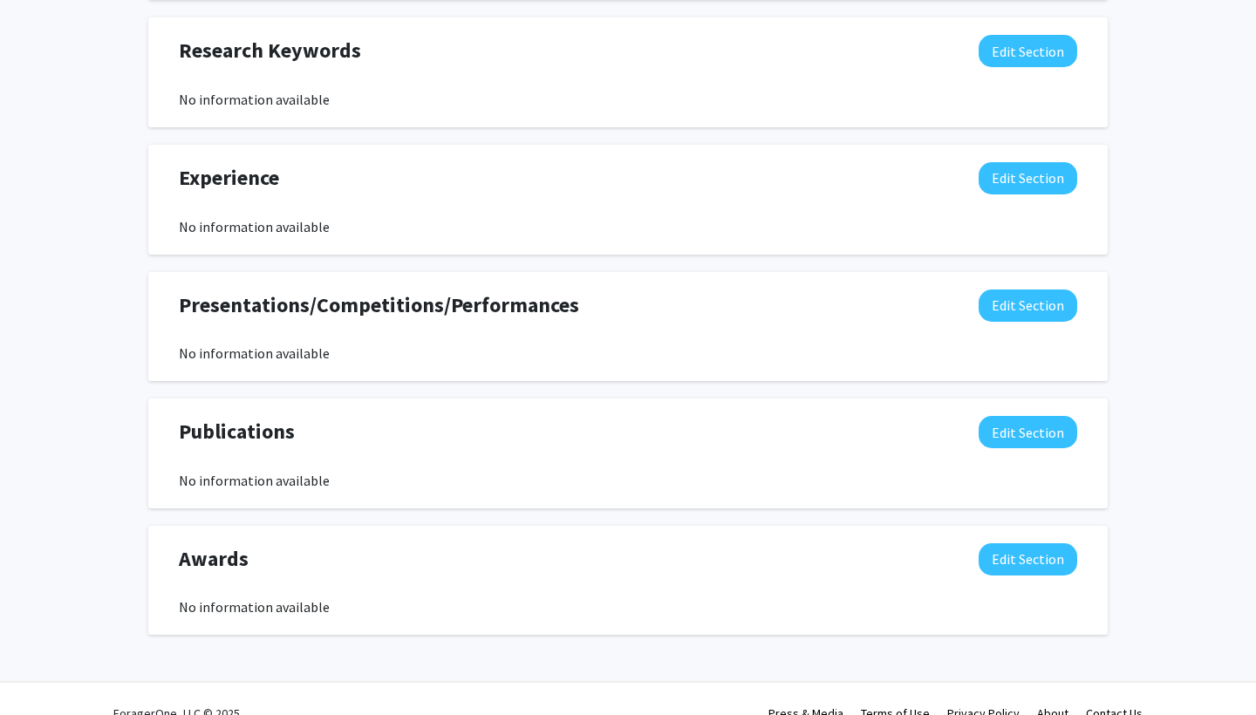
scroll to position [985, 0]
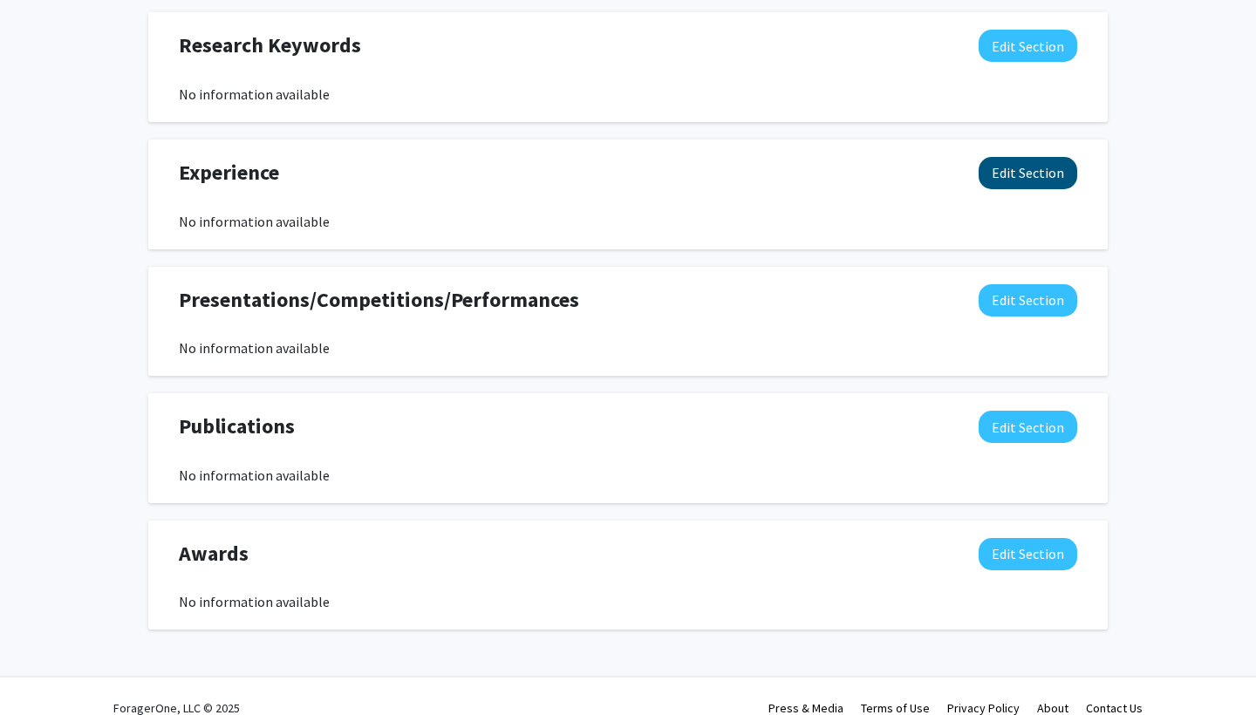
click at [1012, 175] on button "Edit Section" at bounding box center [1028, 173] width 99 height 32
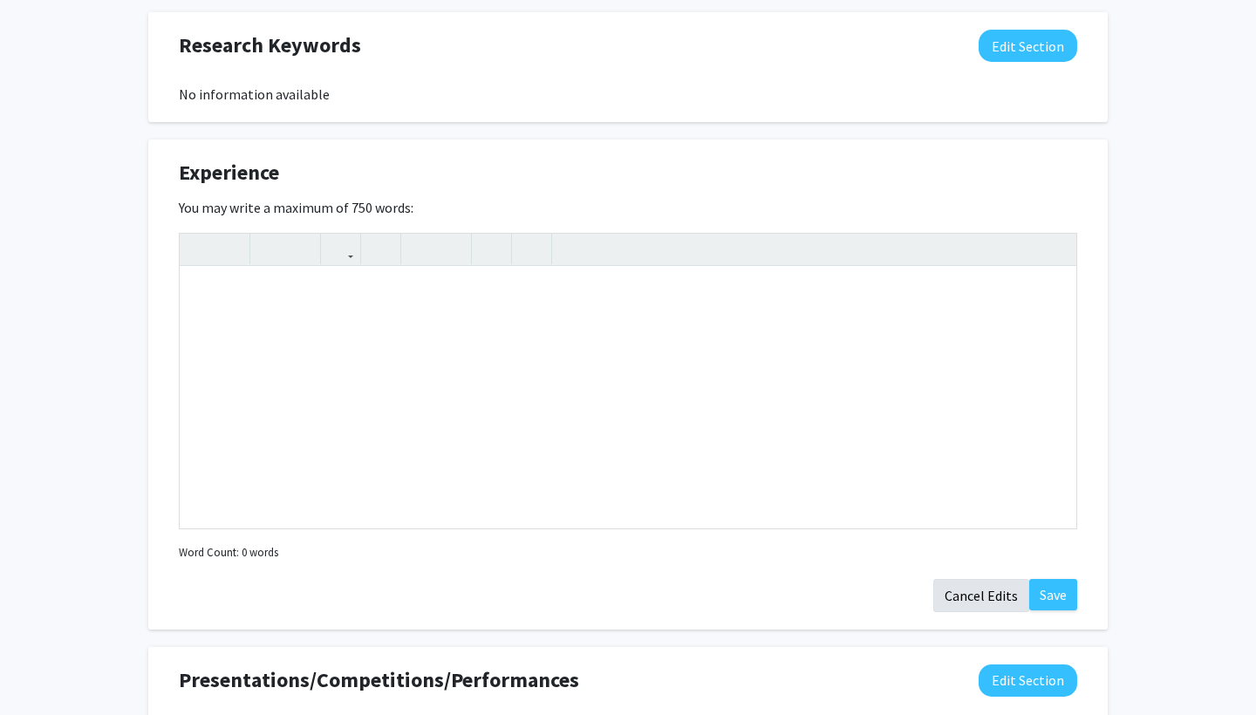
click at [988, 598] on button "Cancel Edits" at bounding box center [981, 595] width 96 height 33
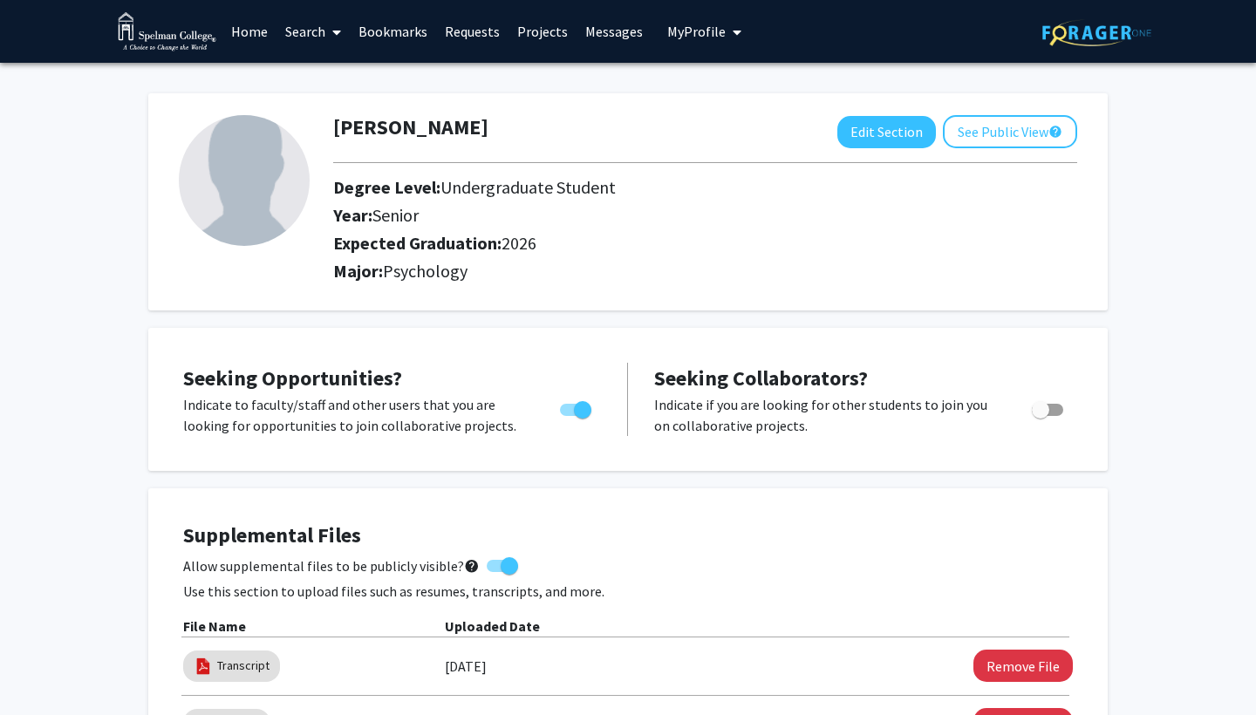
scroll to position [0, 0]
click at [884, 129] on button "Edit Section" at bounding box center [886, 132] width 99 height 32
select select "senior"
select select "2026"
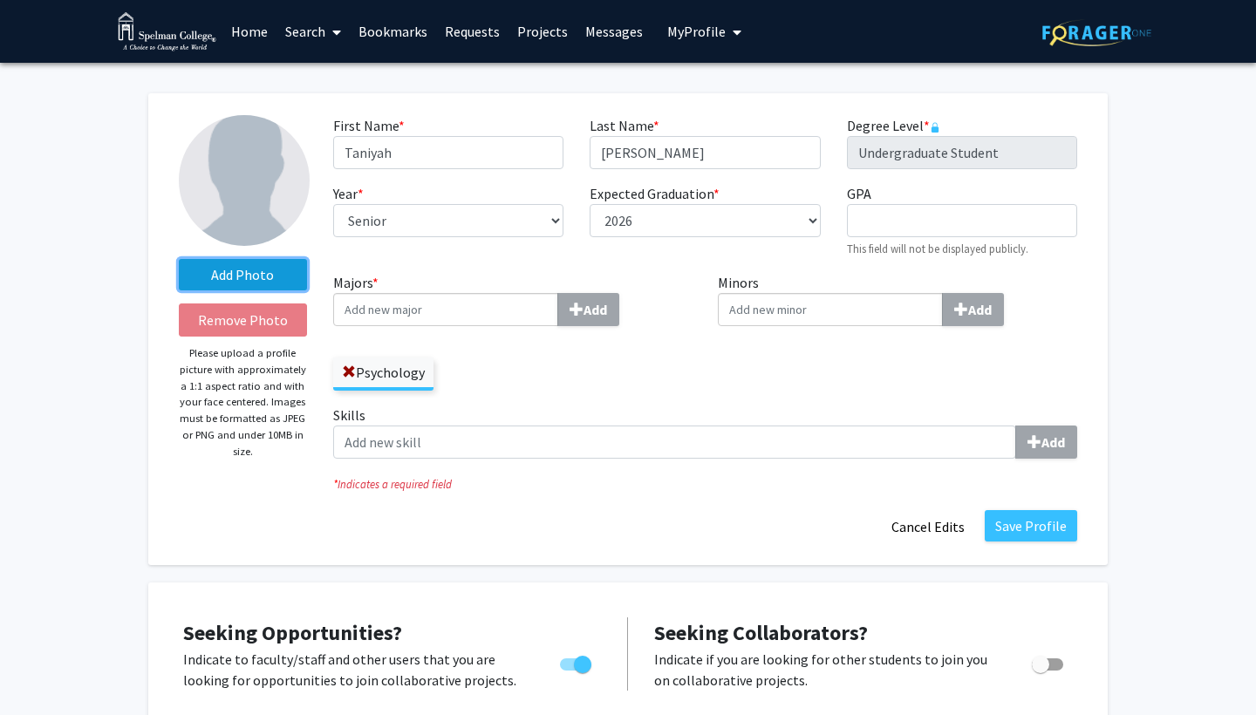
click at [256, 264] on label "Add Photo" at bounding box center [243, 274] width 128 height 31
click at [0, 0] on input "Add Photo" at bounding box center [0, 0] width 0 height 0
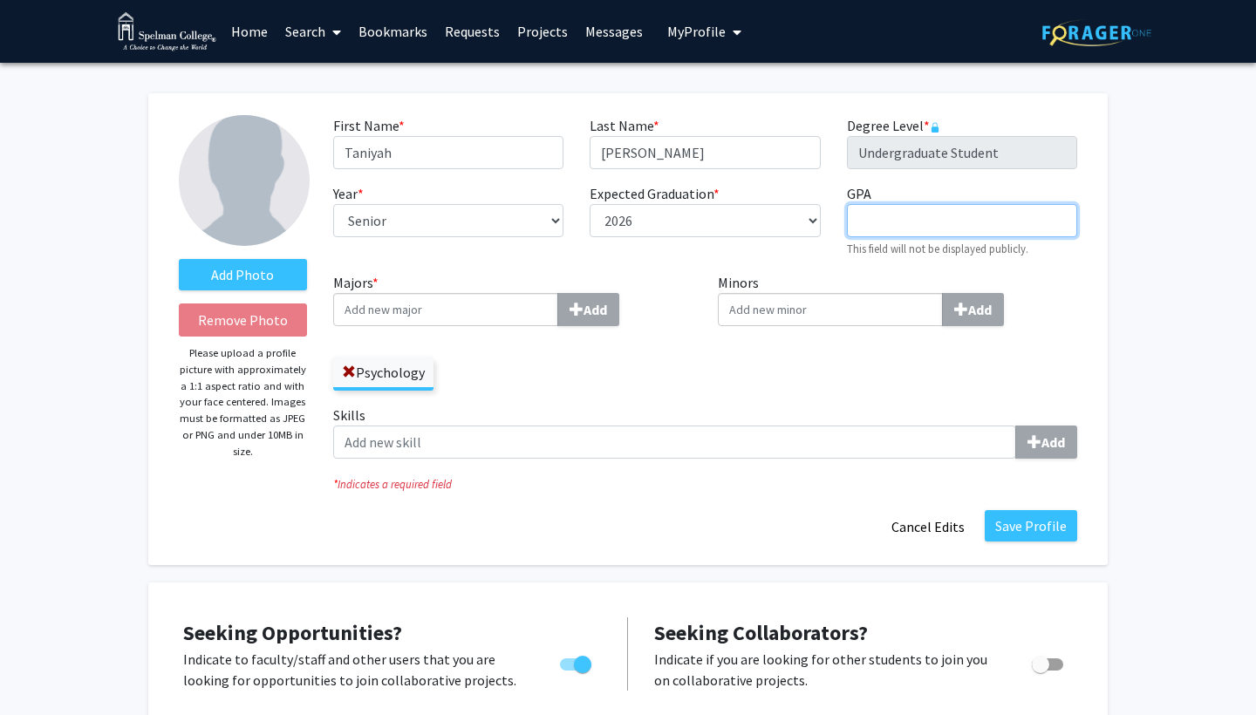
click at [968, 233] on input "GPA required" at bounding box center [962, 220] width 230 height 33
type input "3.5"
click at [1040, 529] on button "Save Profile" at bounding box center [1031, 525] width 92 height 31
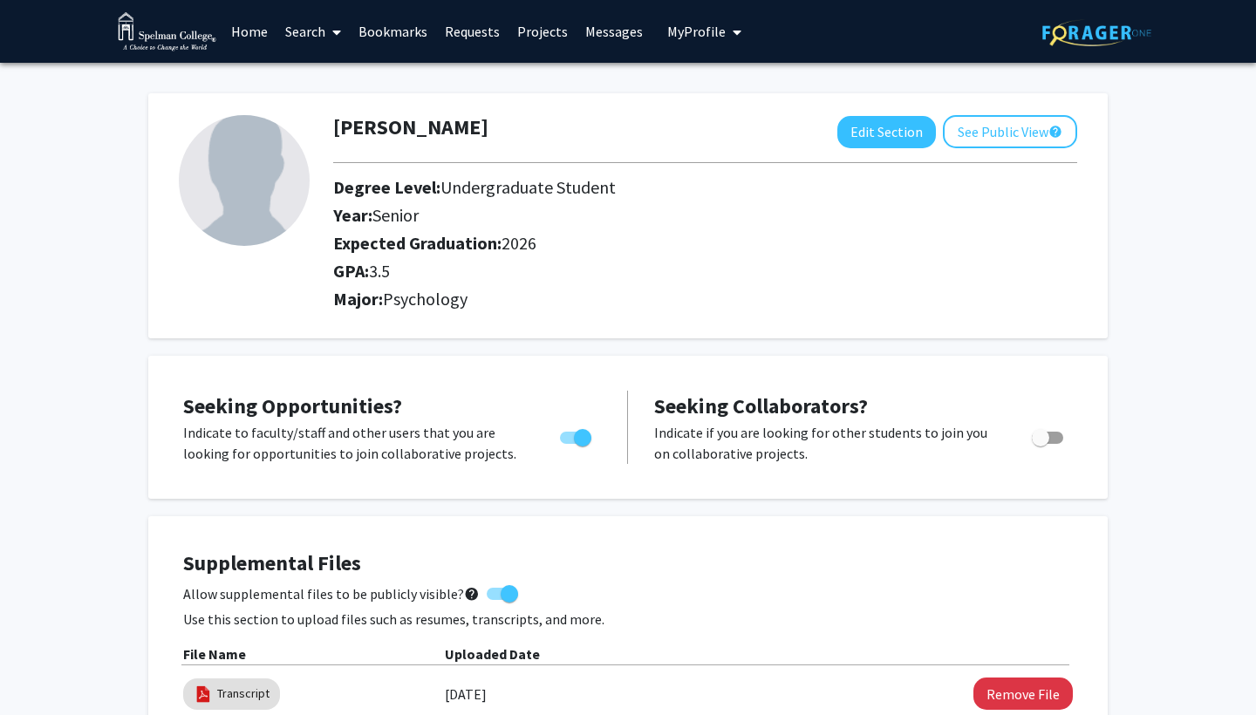
click at [191, 45] on img at bounding box center [167, 31] width 99 height 39
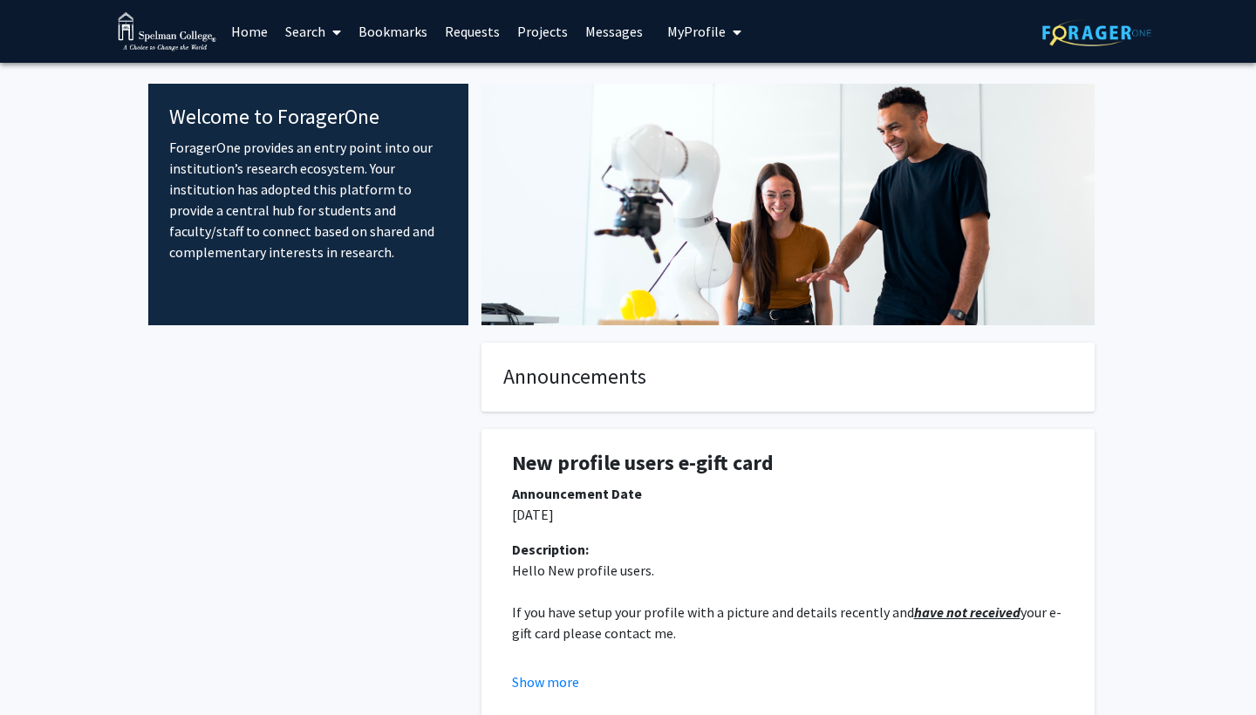
click at [314, 24] on link "Search" at bounding box center [313, 31] width 73 height 61
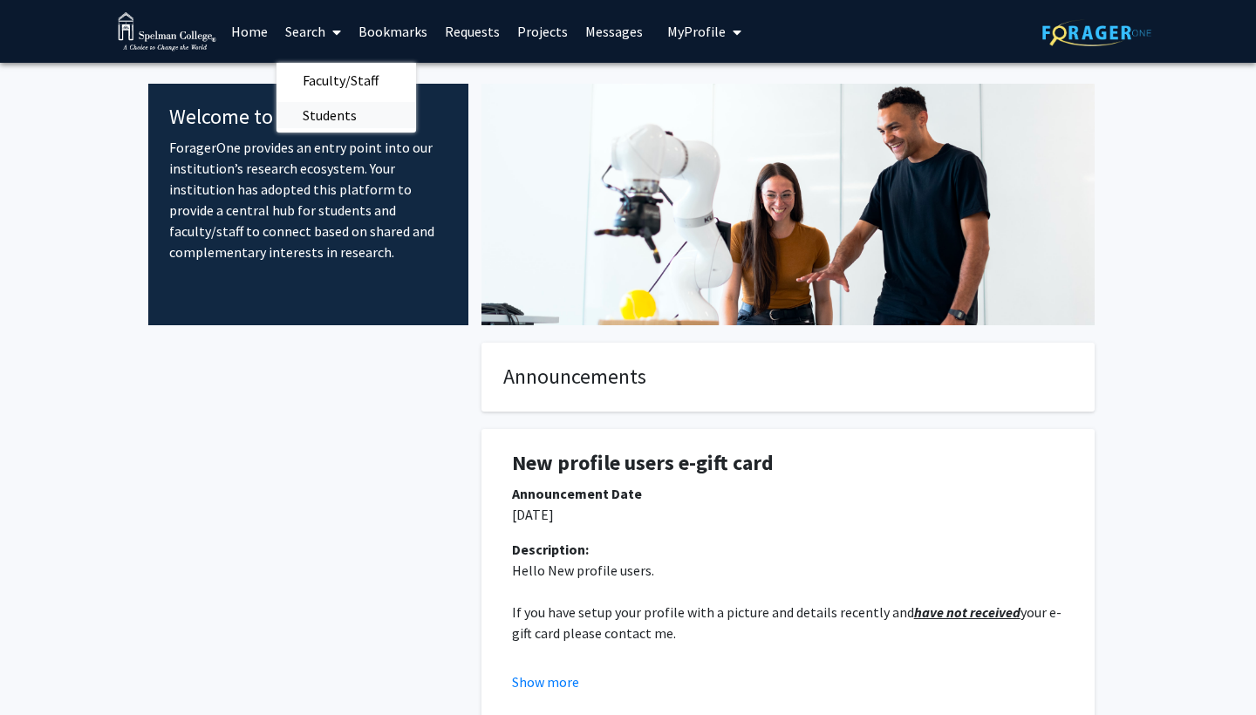
click at [341, 117] on span "Students" at bounding box center [330, 115] width 106 height 35
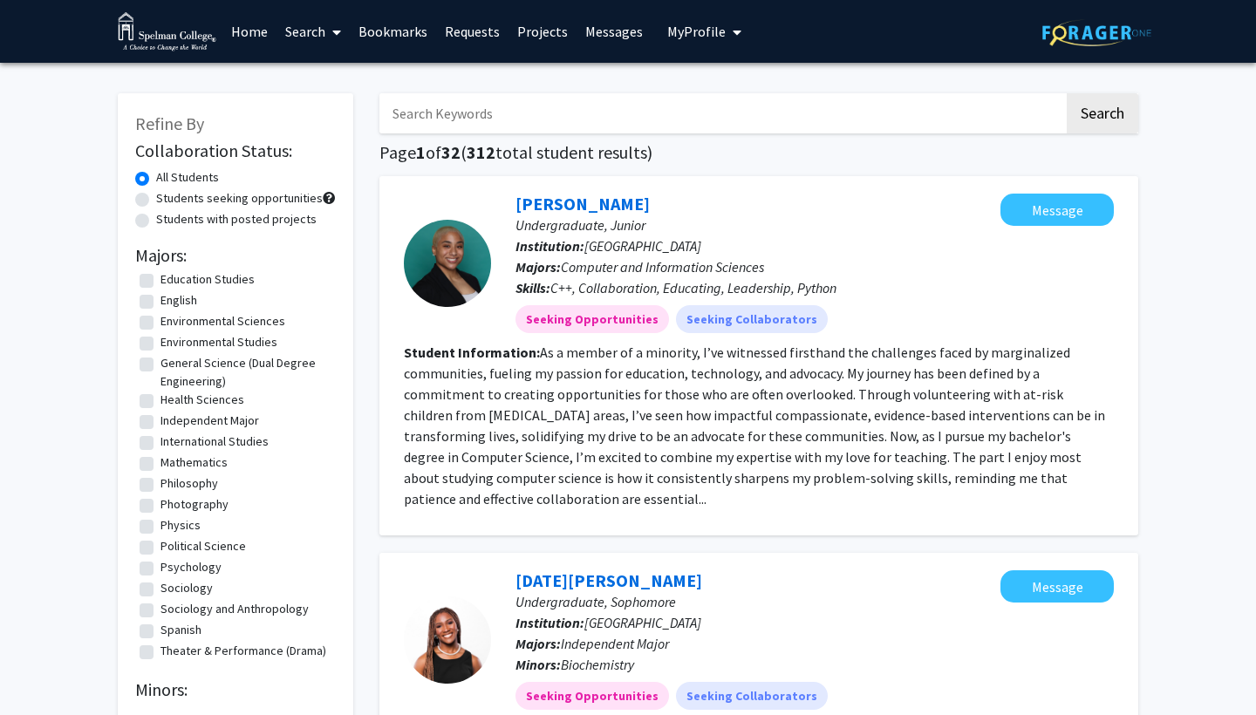
scroll to position [249, 0]
click at [202, 578] on fg-checkbox "Psychology Psychology" at bounding box center [236, 567] width 192 height 21
click at [161, 570] on label "Psychology" at bounding box center [191, 566] width 61 height 18
click at [161, 569] on input "Psychology" at bounding box center [166, 562] width 11 height 11
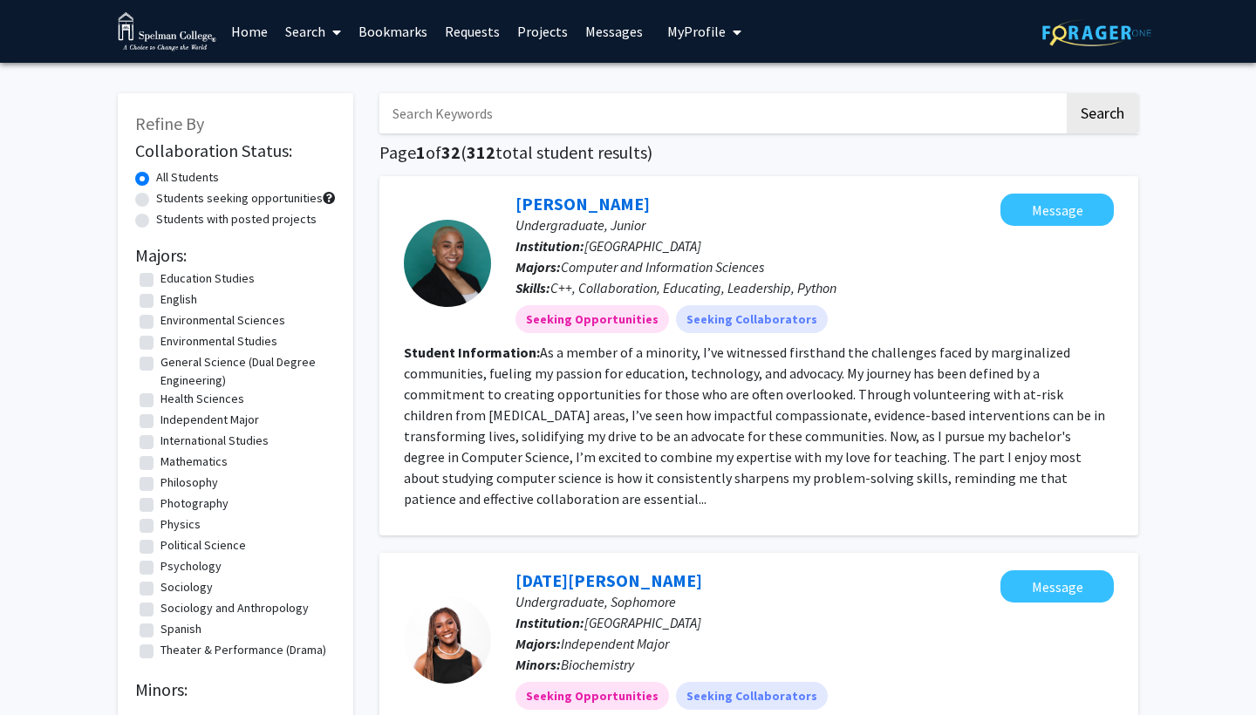
checkbox input "true"
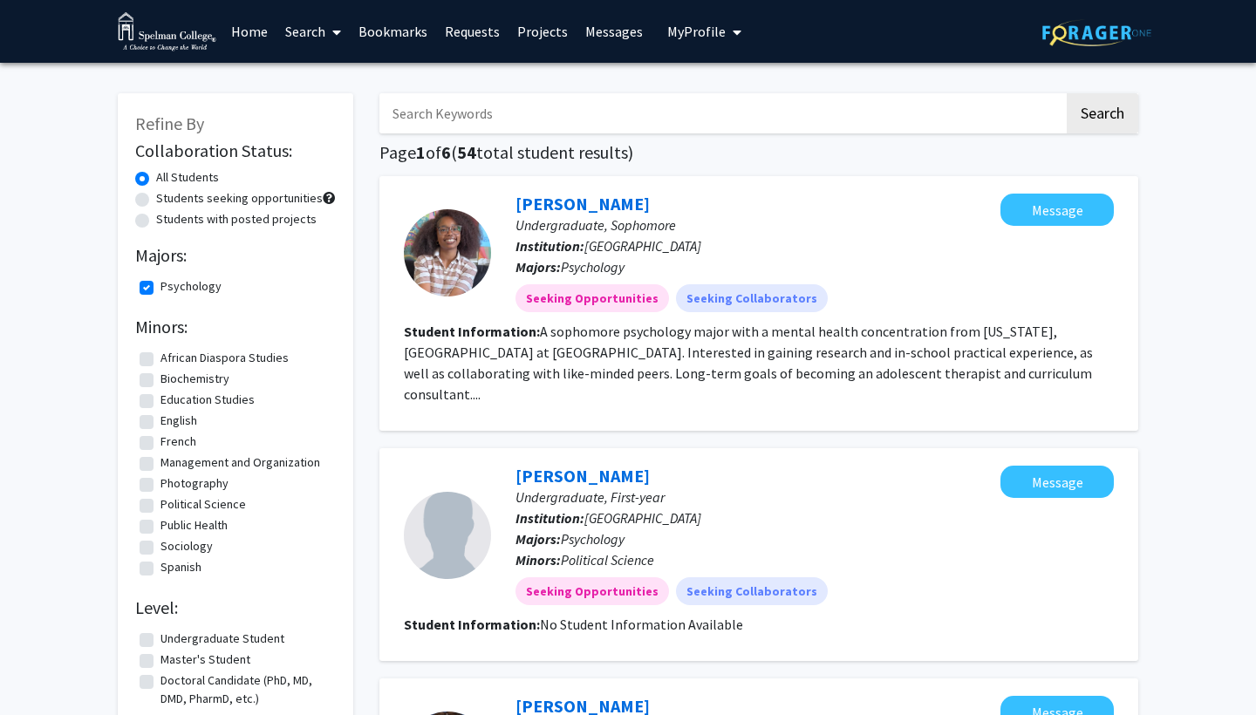
click at [213, 40] on img at bounding box center [167, 31] width 99 height 39
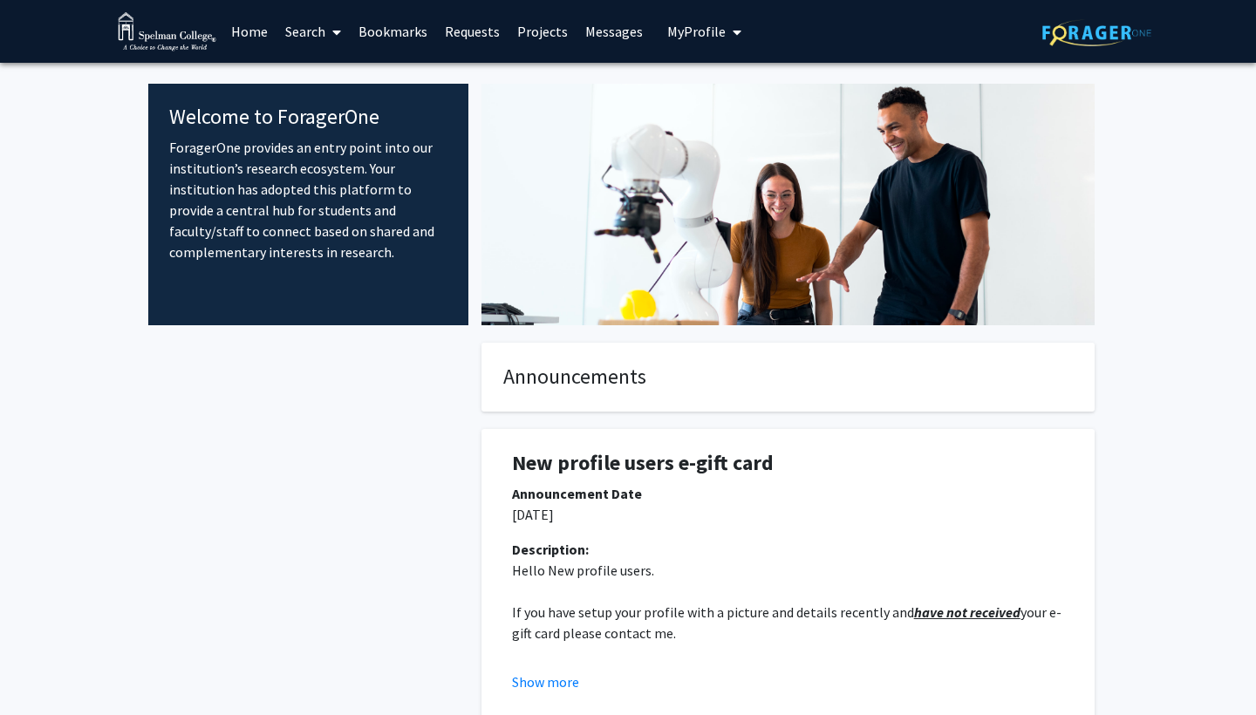
click at [117, 3] on div "Skip navigation Home Search Bookmarks Requests Projects Messages My Profile Tan…" at bounding box center [628, 31] width 1047 height 63
